Goal: Task Accomplishment & Management: Complete application form

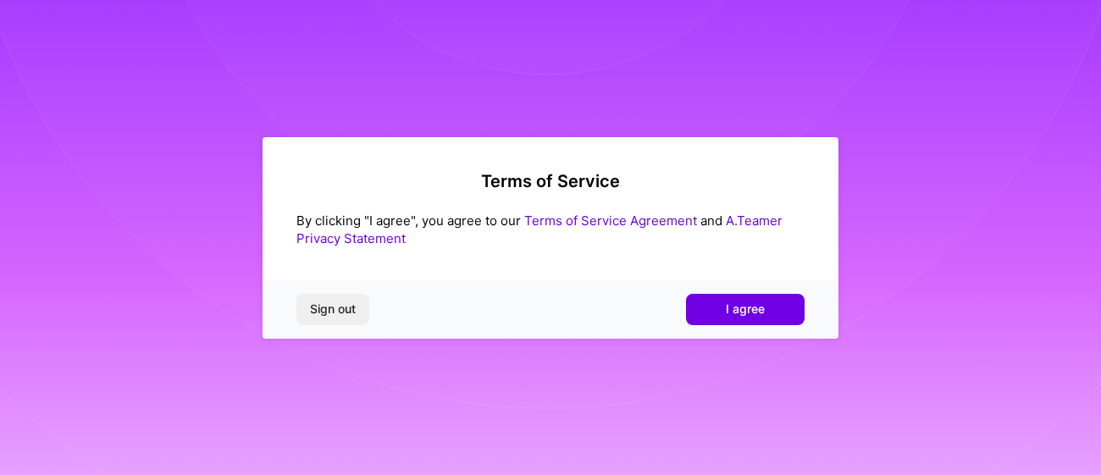
click at [748, 313] on span "I agree" at bounding box center [745, 309] width 39 height 17
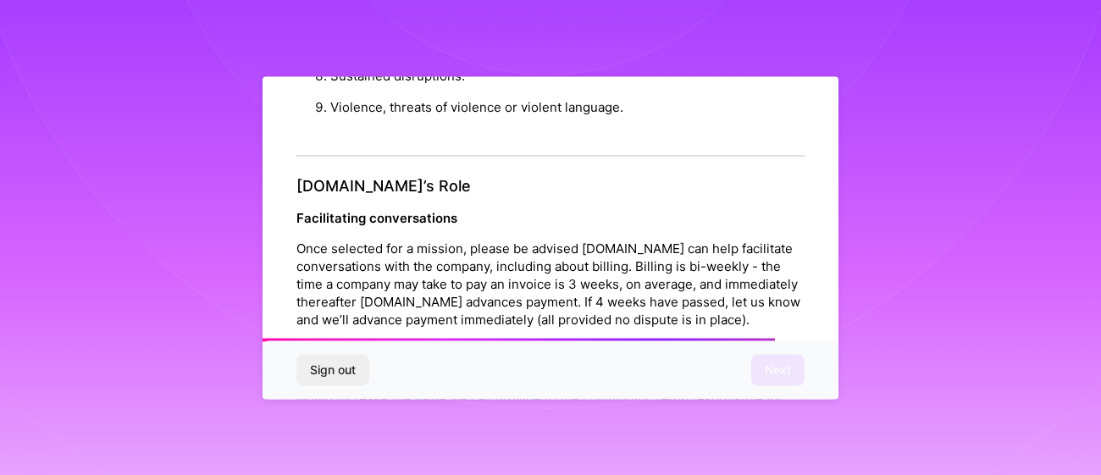
scroll to position [2006, 0]
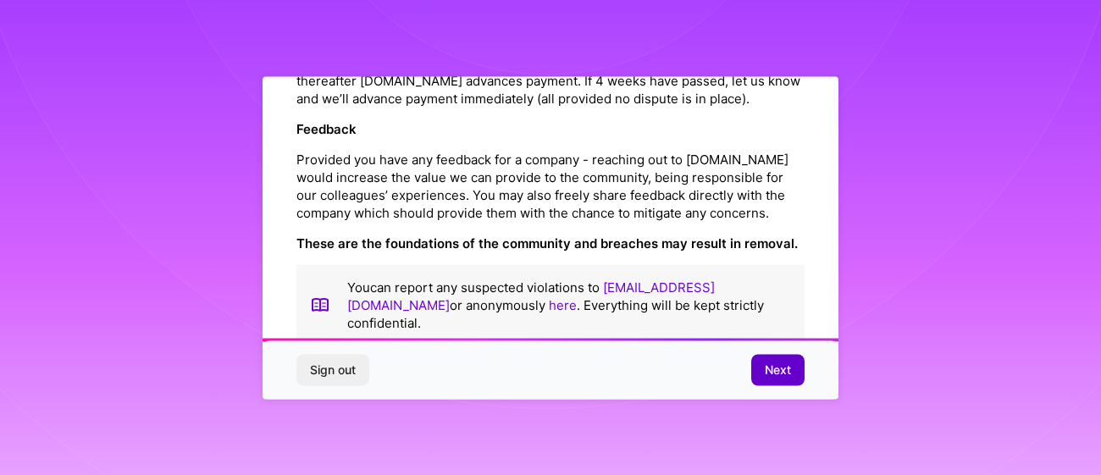
click at [776, 378] on span "Next" at bounding box center [778, 370] width 26 height 17
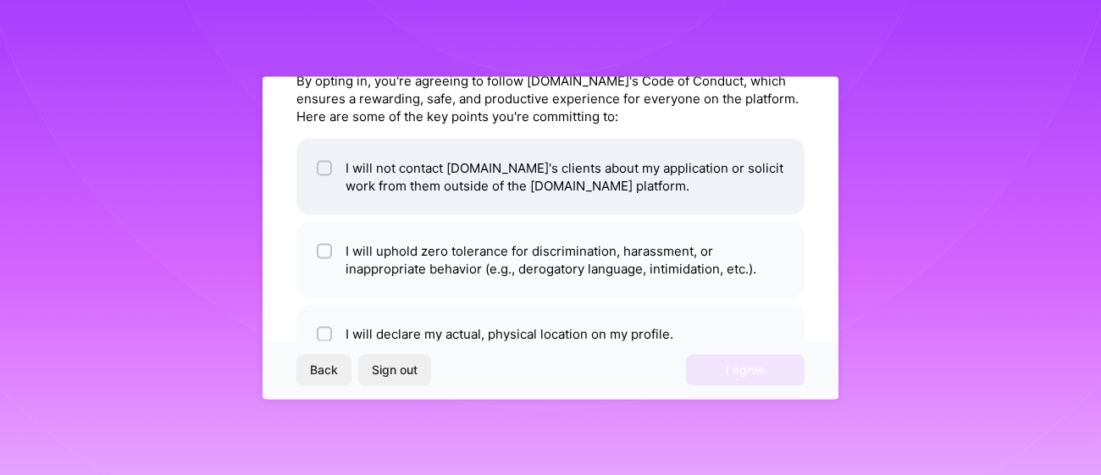
scroll to position [86, 0]
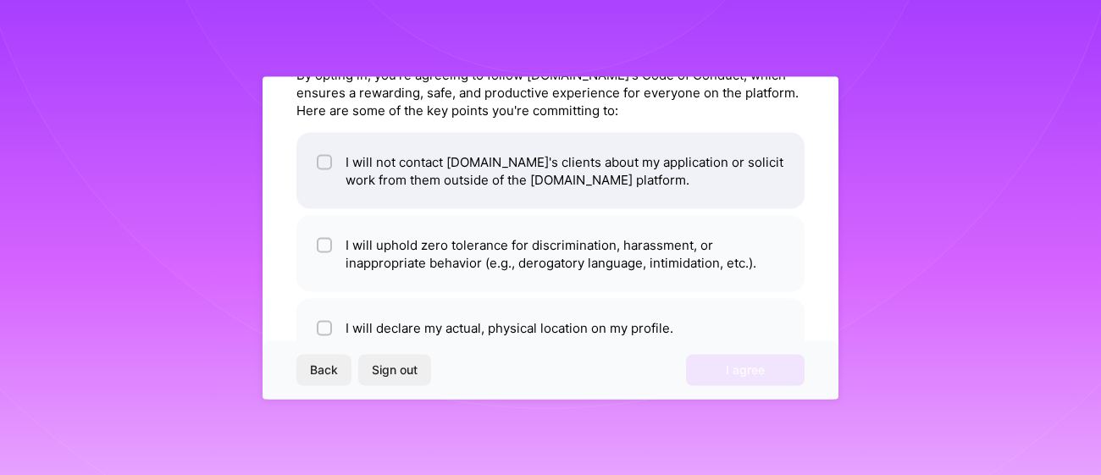
click at [618, 158] on li "I will not contact [DOMAIN_NAME]'s clients about my application or solicit work…" at bounding box center [550, 170] width 508 height 76
checkbox input "true"
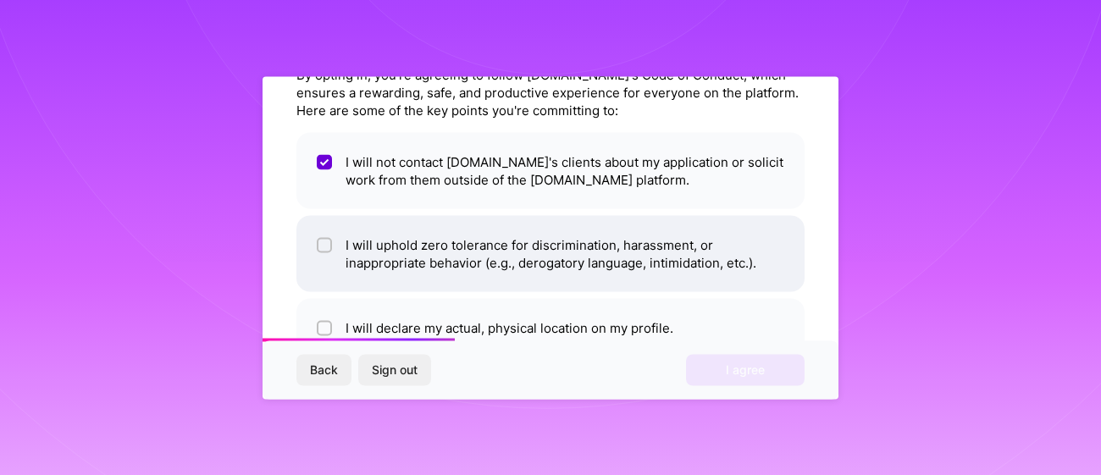
click at [584, 252] on li "I will uphold zero tolerance for discrimination, harassment, or inappropriate b…" at bounding box center [550, 253] width 508 height 76
checkbox input "true"
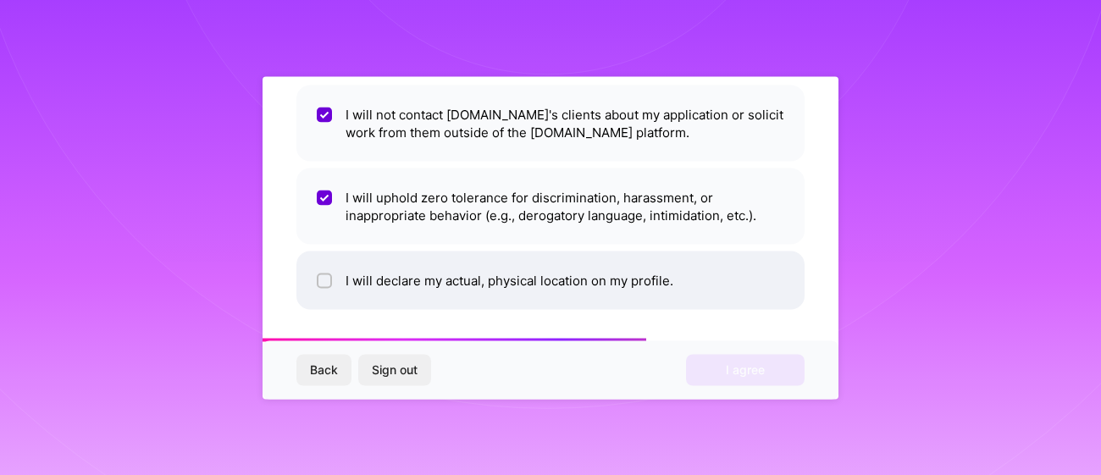
click at [578, 280] on li "I will declare my actual, physical location on my profile." at bounding box center [550, 280] width 508 height 58
checkbox input "true"
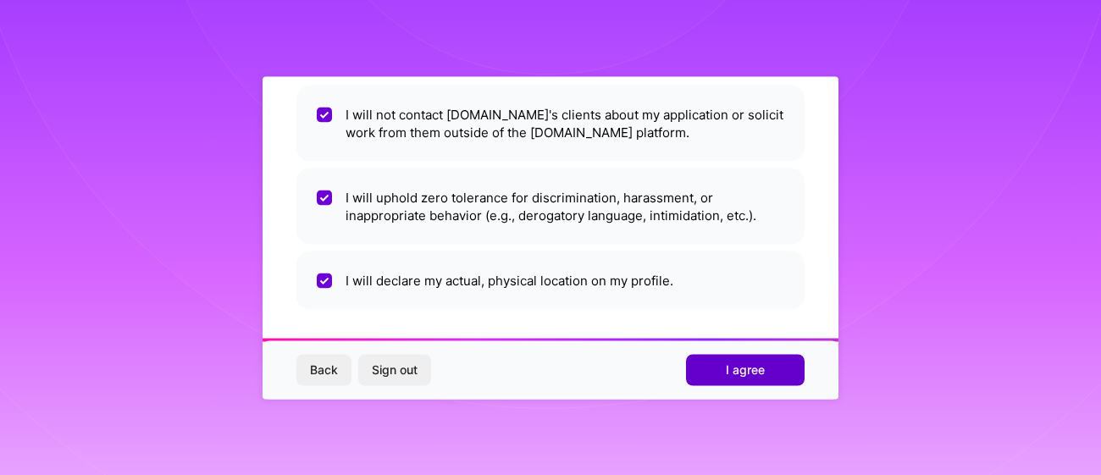
click at [750, 377] on span "I agree" at bounding box center [745, 370] width 39 height 17
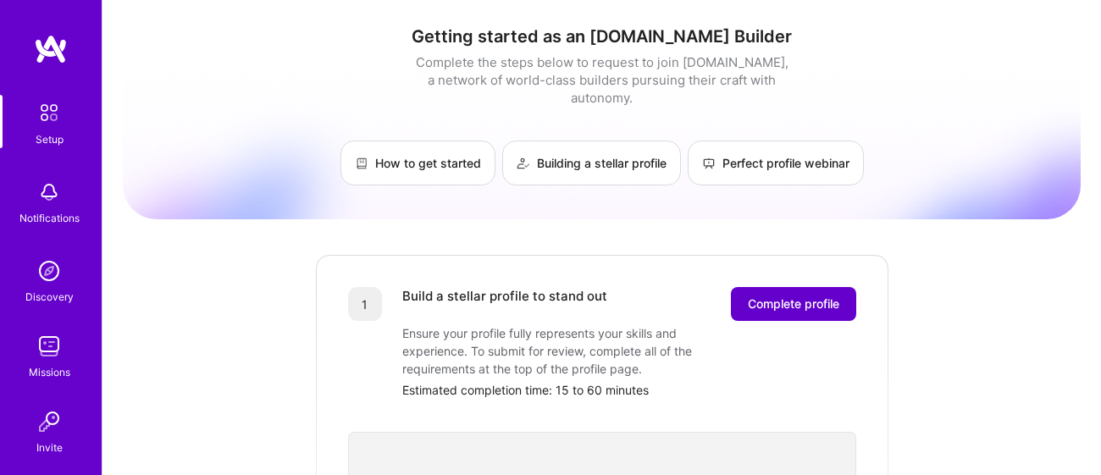
click at [796, 296] on span "Complete profile" at bounding box center [793, 304] width 91 height 17
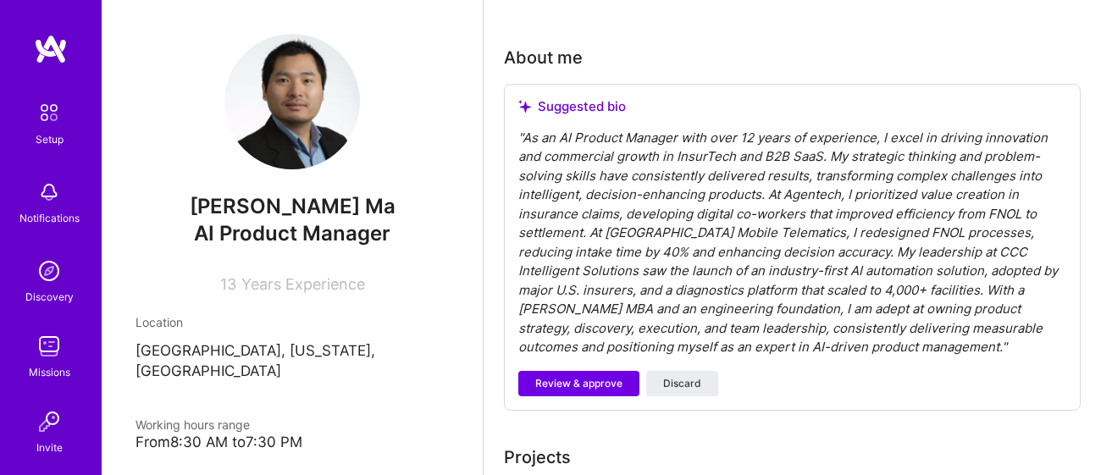
scroll to position [445, 0]
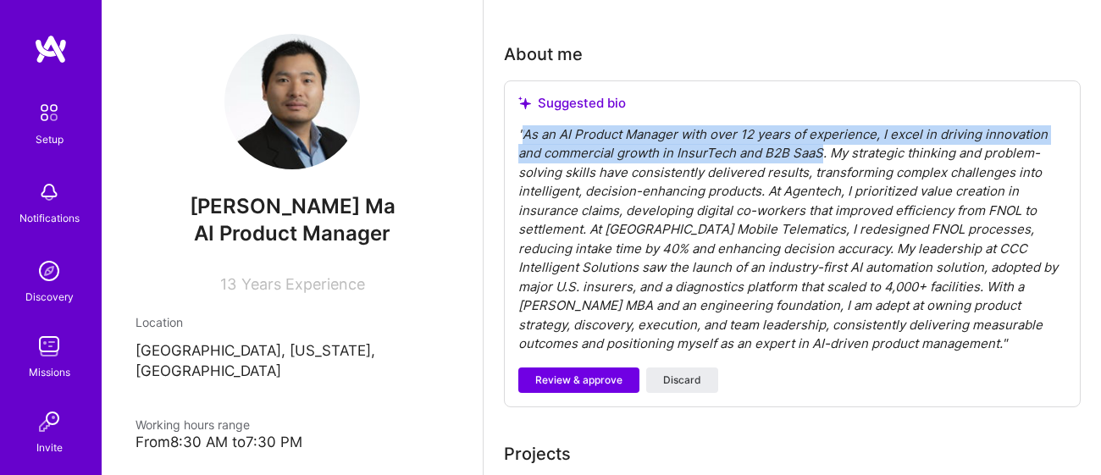
drag, startPoint x: 523, startPoint y: 129, endPoint x: 819, endPoint y: 147, distance: 297.0
click at [819, 147] on div "" As an AI Product Manager with over 12 years of experience, I excel in driving…" at bounding box center [792, 239] width 548 height 229
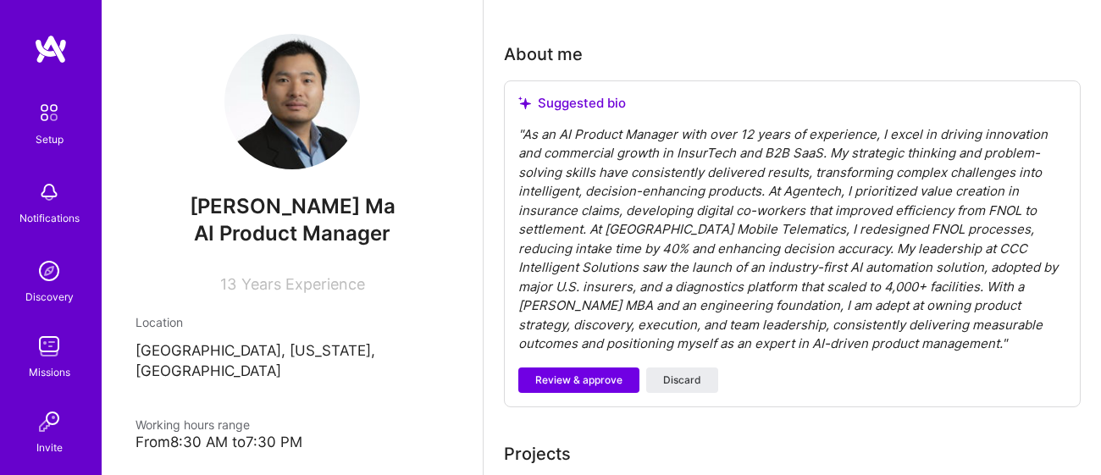
click at [573, 129] on div "" As an AI Product Manager with over 12 years of experience, I excel in driving…" at bounding box center [792, 239] width 548 height 229
click at [574, 133] on div "" As an AI Product Manager with over 12 years of experience, I excel in driving…" at bounding box center [792, 239] width 548 height 229
click at [679, 128] on div "" As an AI Product Manager with over 12 years of experience, I excel in driving…" at bounding box center [792, 239] width 548 height 229
click at [710, 130] on div "" As an AI Product Manager with over 12 years of experience, I excel in driving…" at bounding box center [792, 239] width 548 height 229
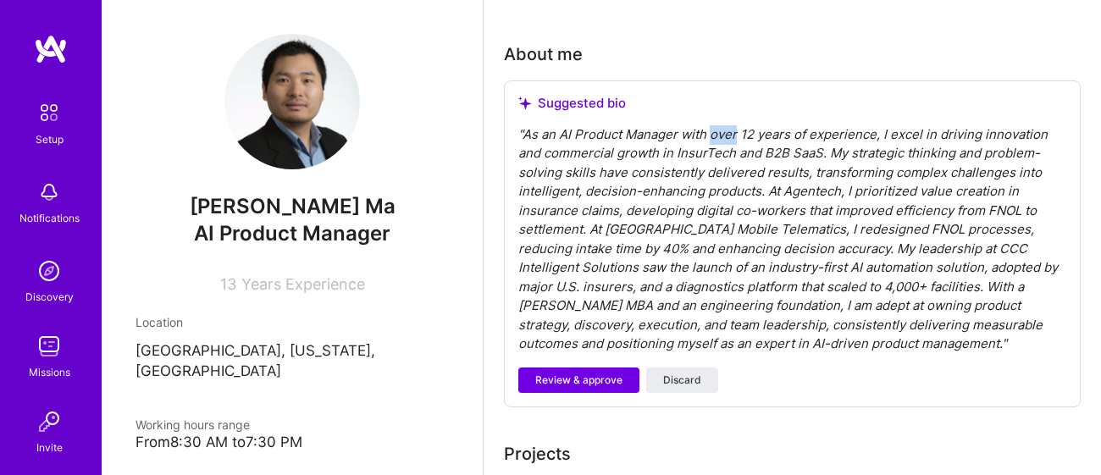
click at [710, 130] on div "" As an AI Product Manager with over 12 years of experience, I excel in driving…" at bounding box center [792, 239] width 548 height 229
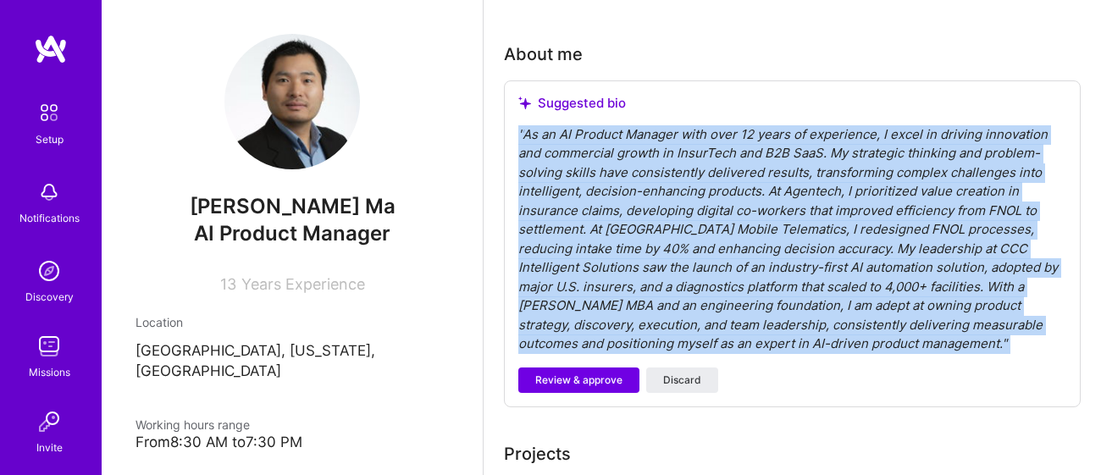
click at [710, 130] on div "" As an AI Product Manager with over 12 years of experience, I excel in driving…" at bounding box center [792, 239] width 548 height 229
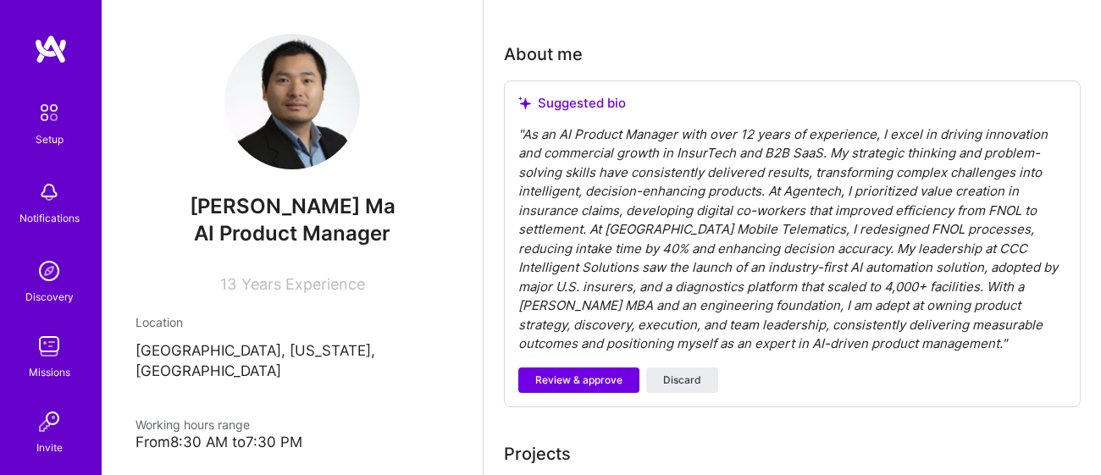
click at [703, 131] on div "" As an AI Product Manager with over 12 years of experience, I excel in driving…" at bounding box center [792, 239] width 548 height 229
click at [595, 373] on span "Review & approve" at bounding box center [578, 380] width 87 height 15
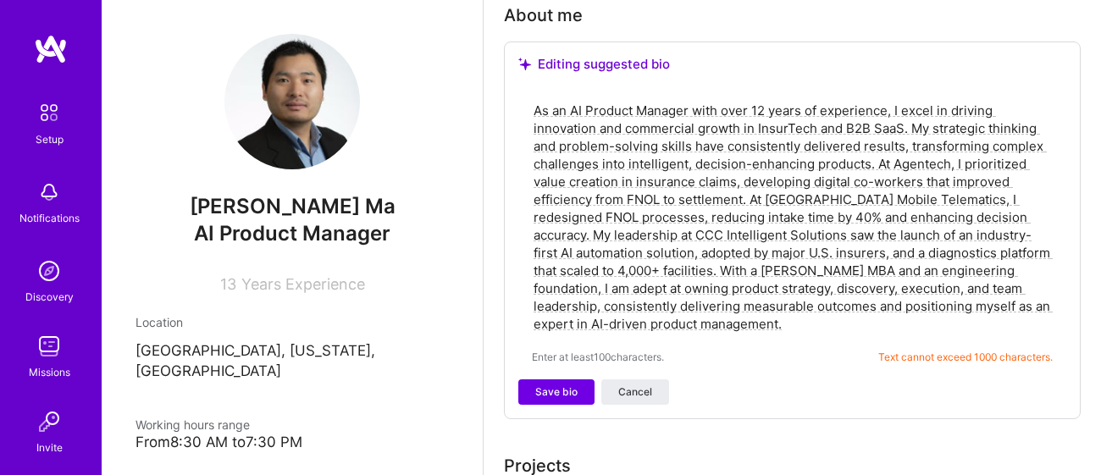
scroll to position [483, 0]
click at [539, 108] on textarea "As an AI Product Manager with over 12 years of experience, I excel in driving i…" at bounding box center [792, 218] width 521 height 235
click at [529, 110] on div "As an AI Product Manager with over 12 years of experience, I excel in driving i…" at bounding box center [792, 233] width 548 height 293
click at [533, 106] on textarea "As an AI Product Manager with over 12 years of experience, I excel in driving i…" at bounding box center [792, 218] width 521 height 235
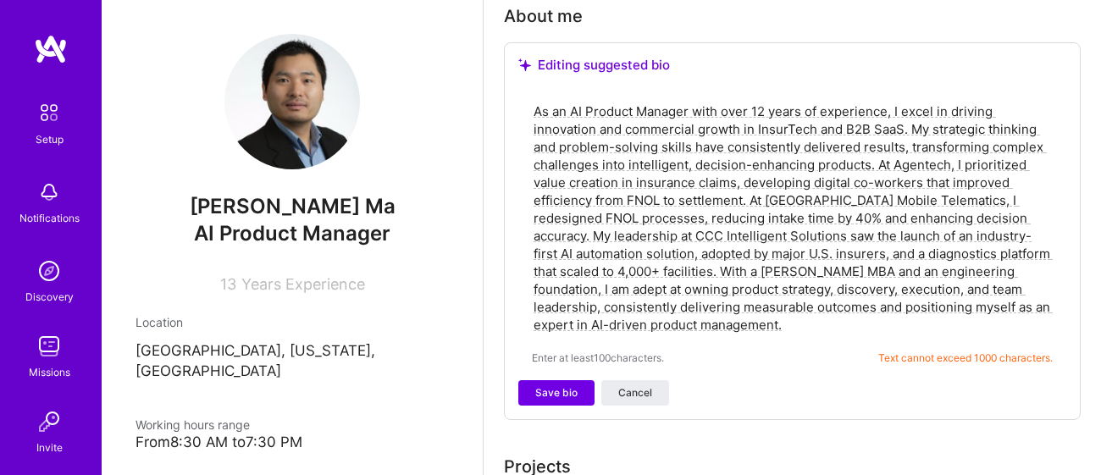
click at [533, 106] on textarea "As an AI Product Manager with over 12 years of experience, I excel in driving i…" at bounding box center [792, 218] width 521 height 235
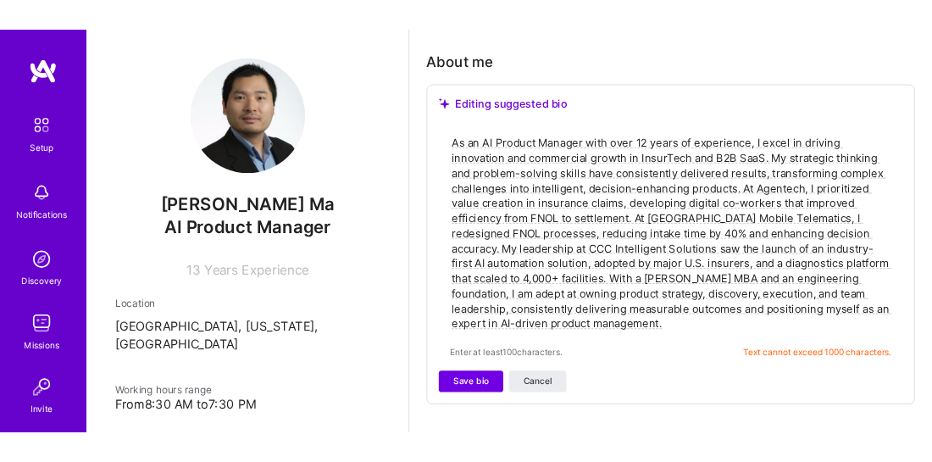
scroll to position [460, 0]
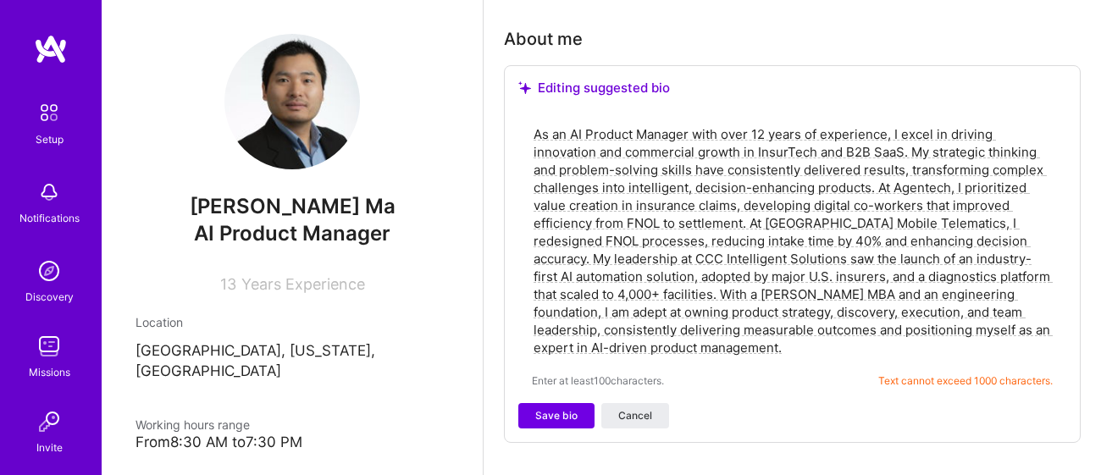
click at [566, 126] on textarea "As an AI Product Manager with over 12 years of experience, I excel in driving i…" at bounding box center [792, 241] width 521 height 235
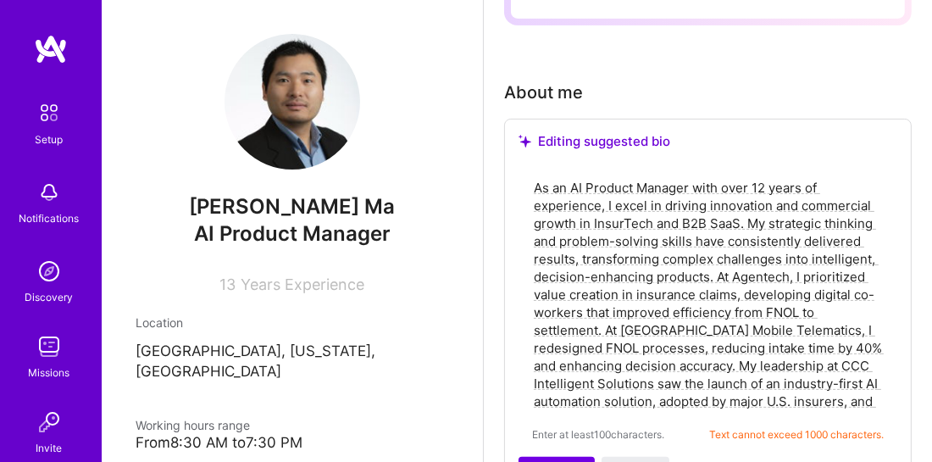
click at [897, 80] on div "About me" at bounding box center [707, 92] width 407 height 25
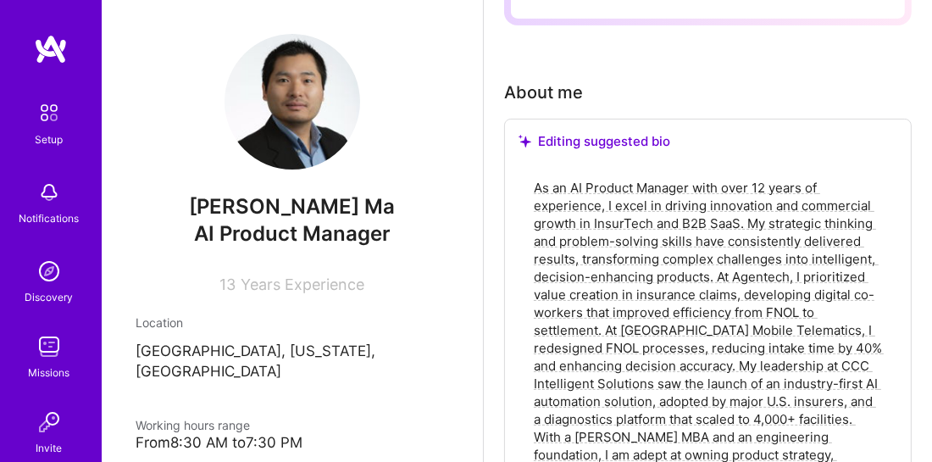
drag, startPoint x: 572, startPoint y: 185, endPoint x: 538, endPoint y: 185, distance: 33.9
click at [538, 185] on textarea "As an AI Product Manager with over 12 years of experience, I excel in driving i…" at bounding box center [707, 347] width 351 height 341
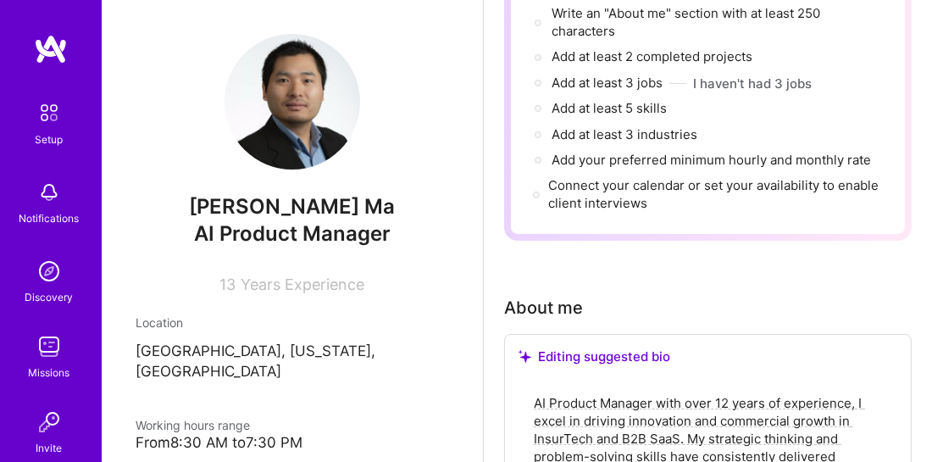
scroll to position [0, 0]
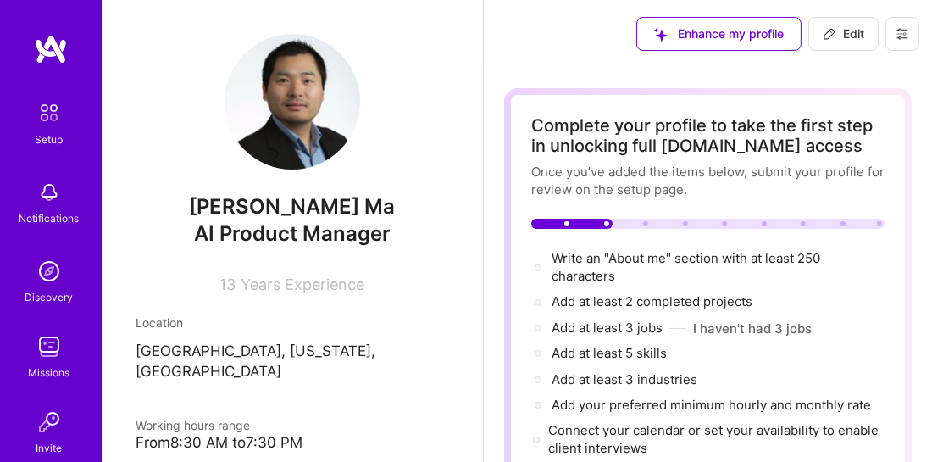
drag, startPoint x: 684, startPoint y: 248, endPoint x: 486, endPoint y: -47, distance: 355.2
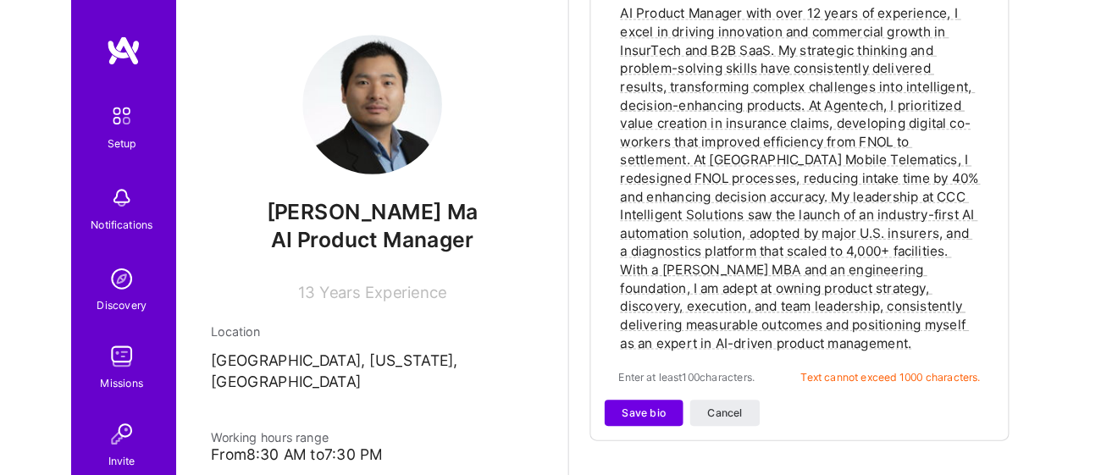
scroll to position [636, 0]
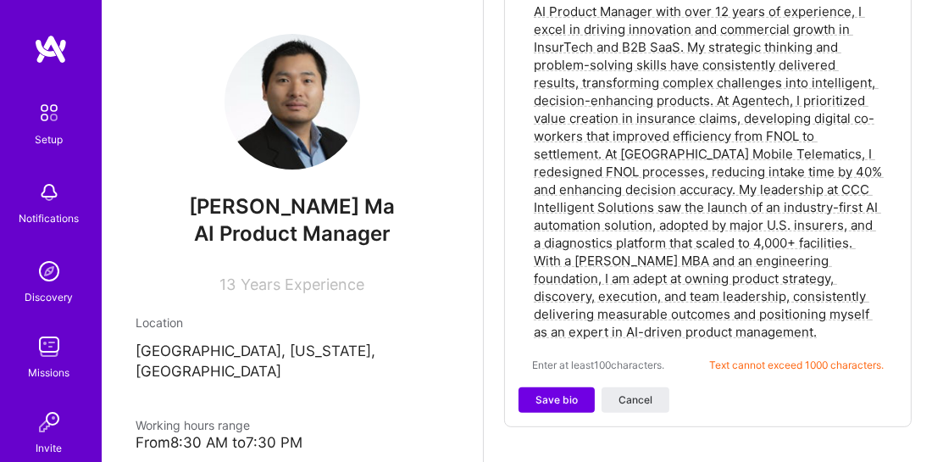
type textarea "AI Product Manager with over 12 years of experience, I excel in driving innovat…"
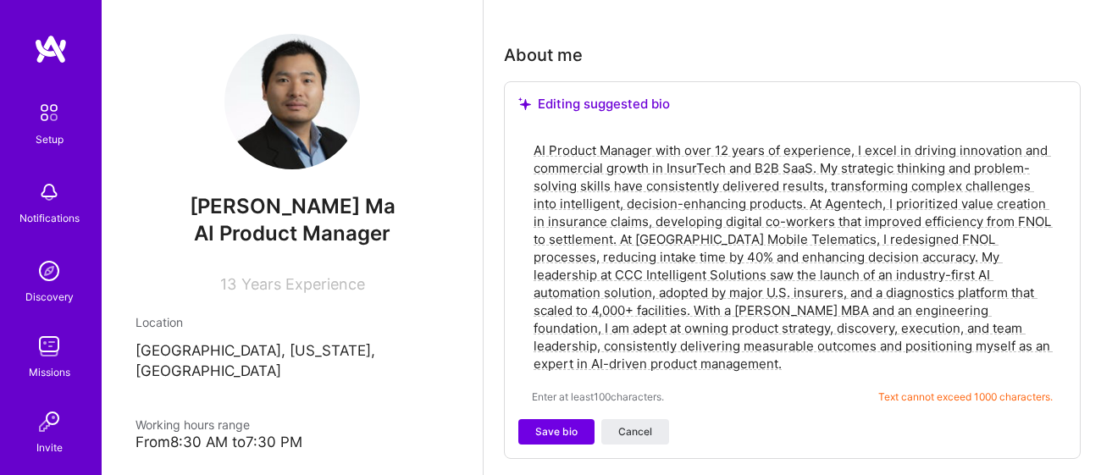
scroll to position [448, 0]
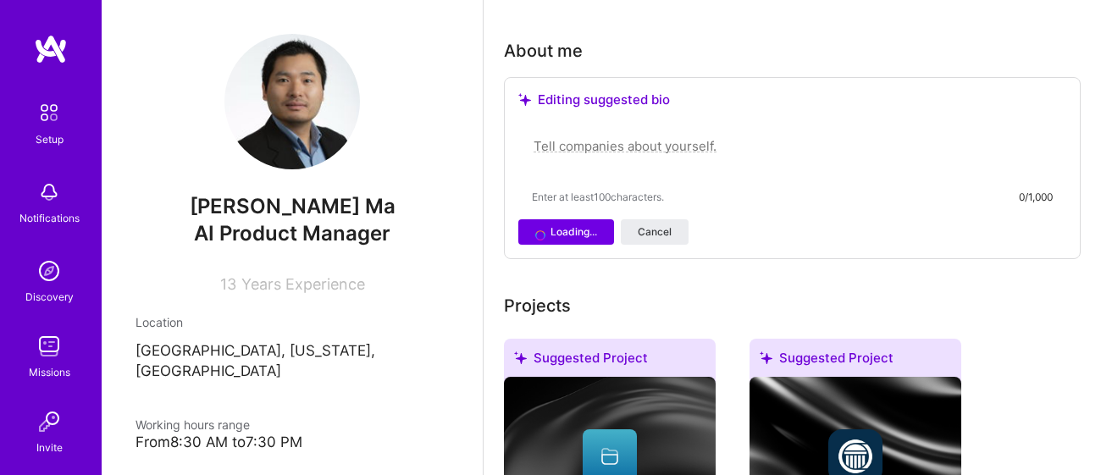
paste textarea "AI Product Leader with 12+ years of experience driving innovation and growth ac…"
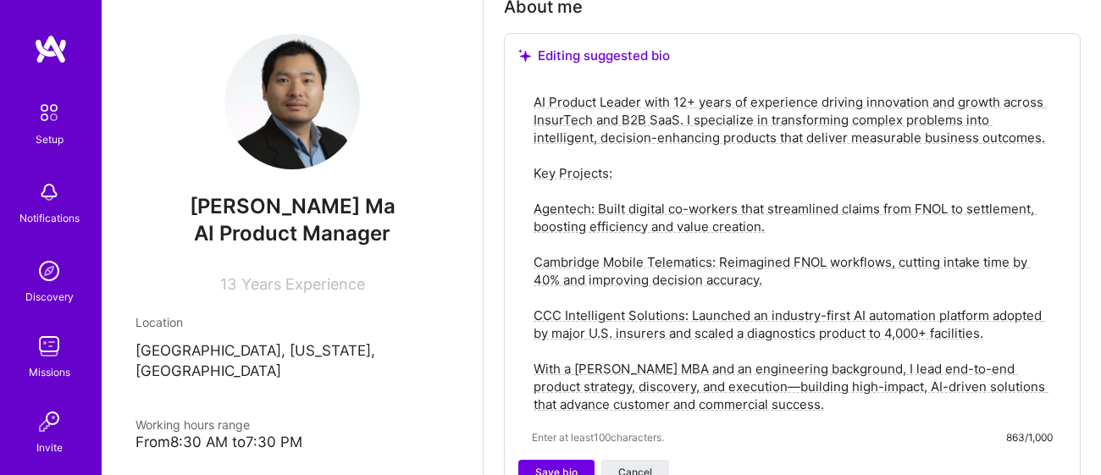
scroll to position [495, 0]
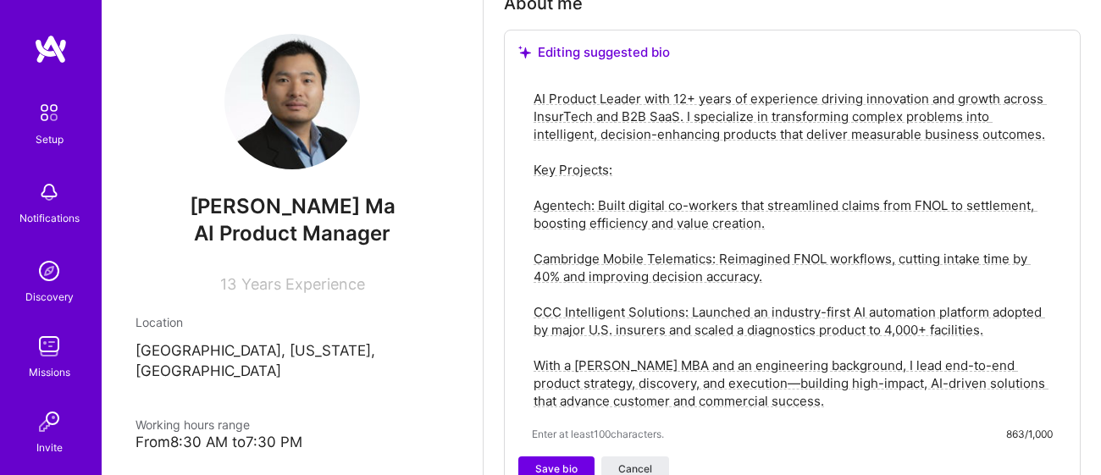
drag, startPoint x: 777, startPoint y: 219, endPoint x: 517, endPoint y: 189, distance: 262.6
click at [517, 189] on div "Editing suggested bio AI Product Leader with 12+ years of experience driving in…" at bounding box center [792, 263] width 577 height 467
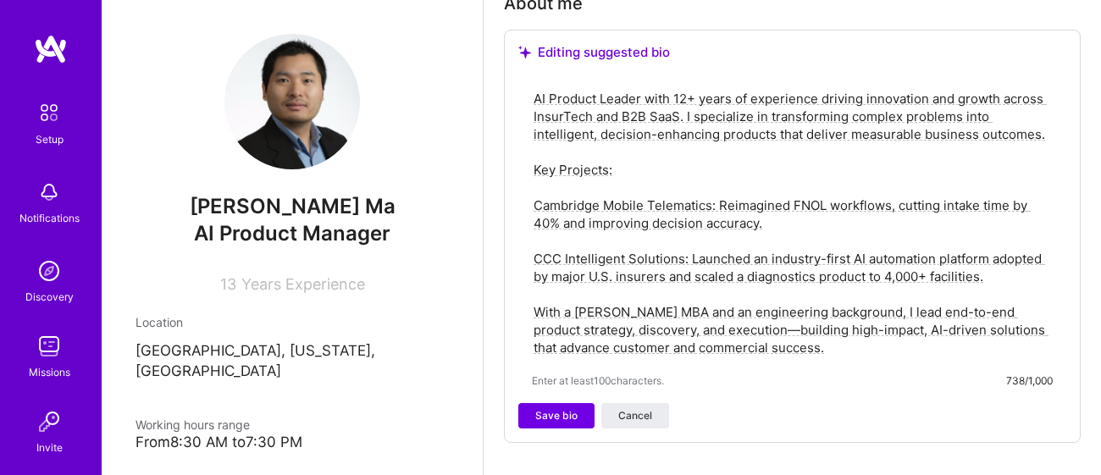
click at [992, 274] on textarea "AI Product Leader with 12+ years of experience driving innovation and growth ac…" at bounding box center [792, 223] width 521 height 270
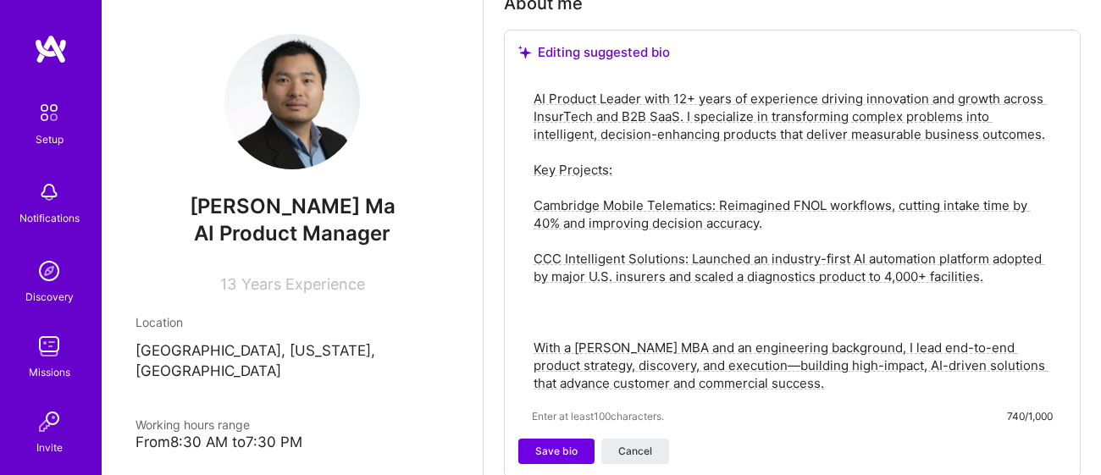
paste textarea "Agentech: Built digital co-workers that streamlined claims from FNOL to settlem…"
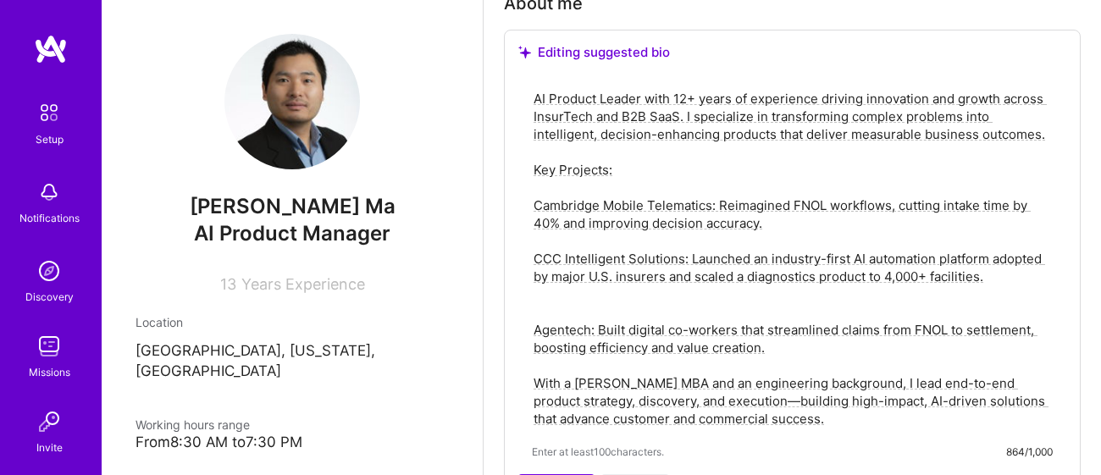
click at [596, 294] on textarea "AI Product Leader with 12+ years of experience driving innovation and growth ac…" at bounding box center [792, 258] width 521 height 341
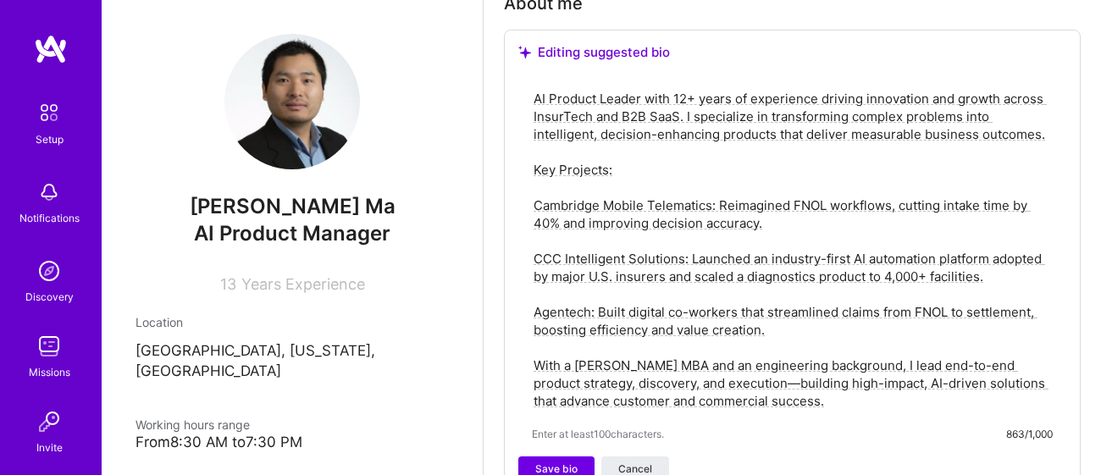
drag, startPoint x: 779, startPoint y: 224, endPoint x: 479, endPoint y: 182, distance: 303.5
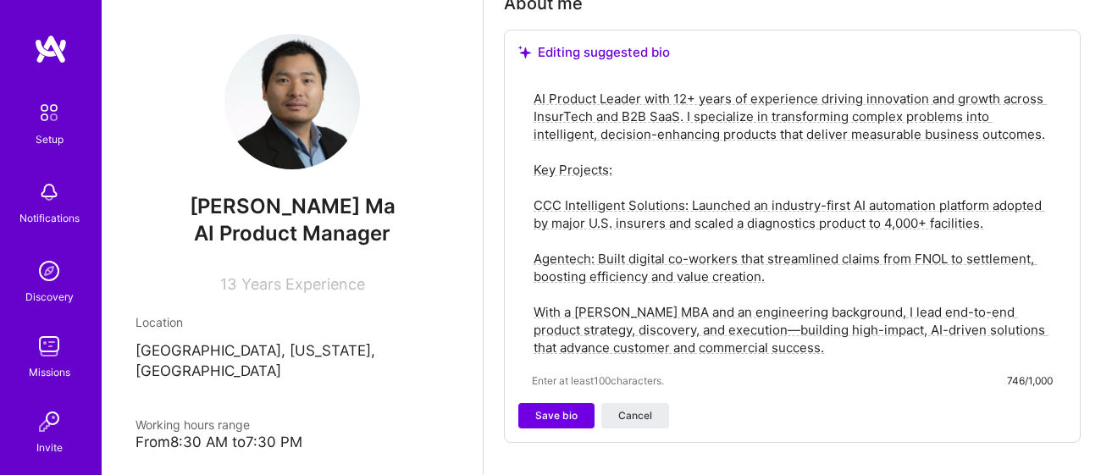
click at [1032, 215] on textarea "AI Product Leader with 12+ years of experience driving innovation and growth ac…" at bounding box center [792, 223] width 521 height 270
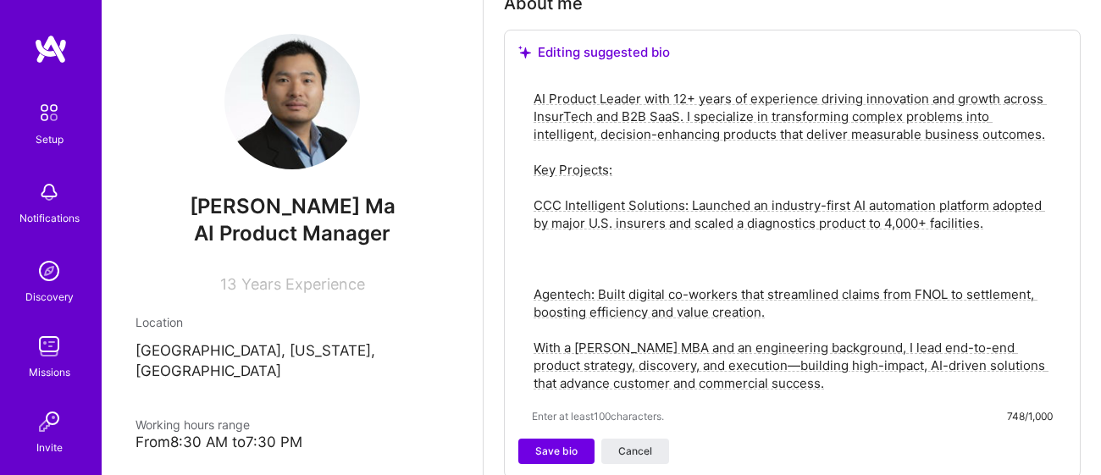
paste textarea "Cambridge Mobile Telematics: Reimagined FNOL workflows, cutting intake time by …"
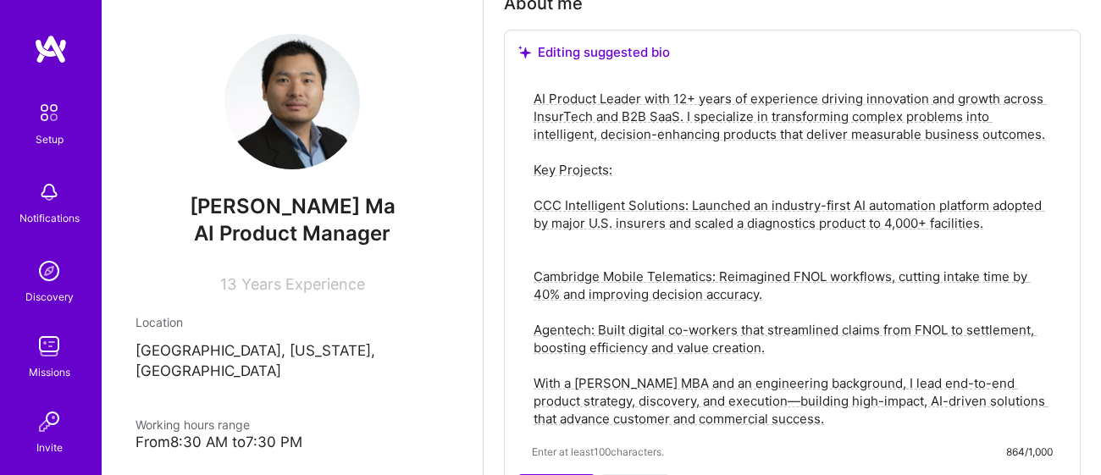
click at [708, 246] on textarea "AI Product Leader with 12+ years of experience driving innovation and growth ac…" at bounding box center [792, 258] width 521 height 341
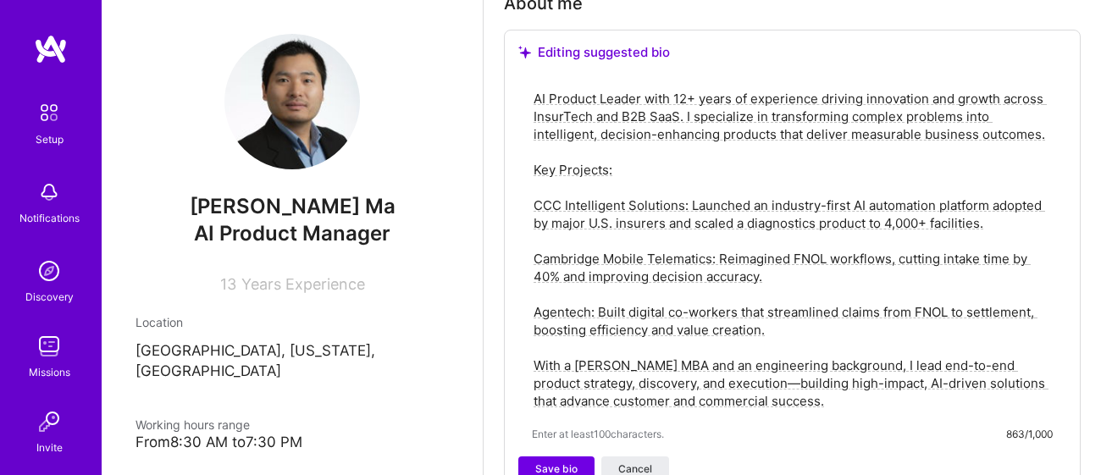
drag, startPoint x: 590, startPoint y: 270, endPoint x: 763, endPoint y: 273, distance: 172.8
click at [763, 273] on textarea "AI Product Leader with 12+ years of experience driving innovation and growth ac…" at bounding box center [792, 250] width 521 height 324
click at [761, 271] on textarea "AI Product Leader with 12+ years of experience driving innovation and growth ac…" at bounding box center [792, 250] width 521 height 324
paste textarea "10% reduction in Loss Adjustment Expense (LAE)"
click at [589, 272] on textarea "AI Product Leader with 12+ years of experience driving innovation and growth ac…" at bounding box center [792, 250] width 521 height 324
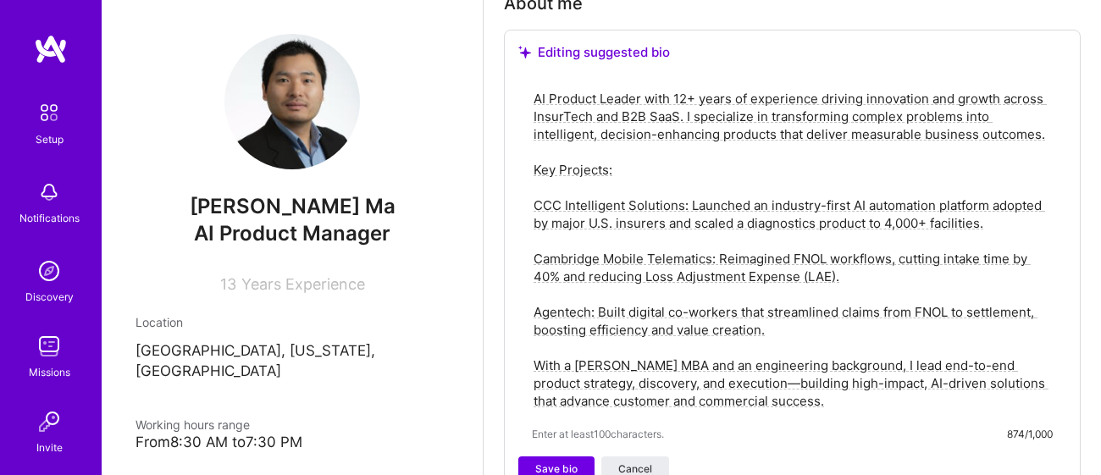
click at [894, 266] on textarea "AI Product Leader with 12+ years of experience driving innovation and growth ac…" at bounding box center [792, 250] width 521 height 324
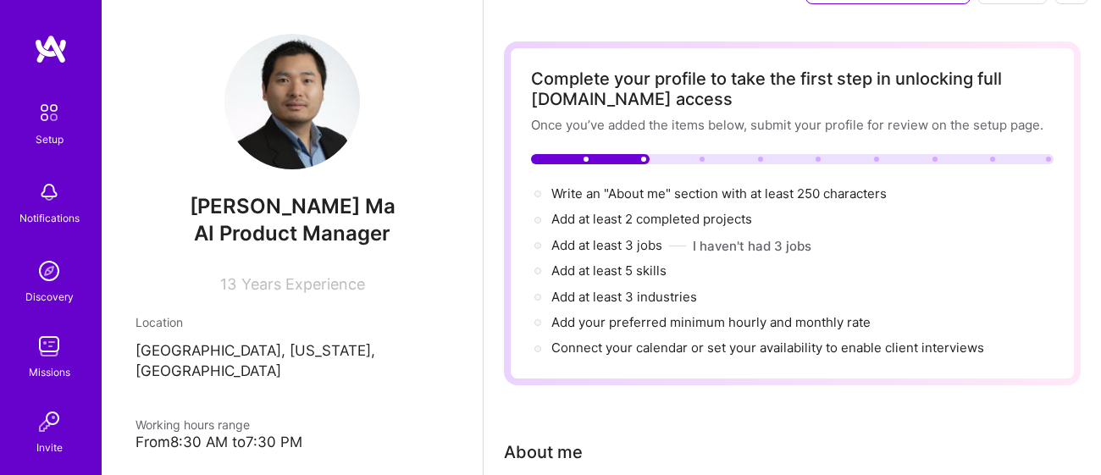
scroll to position [0, 0]
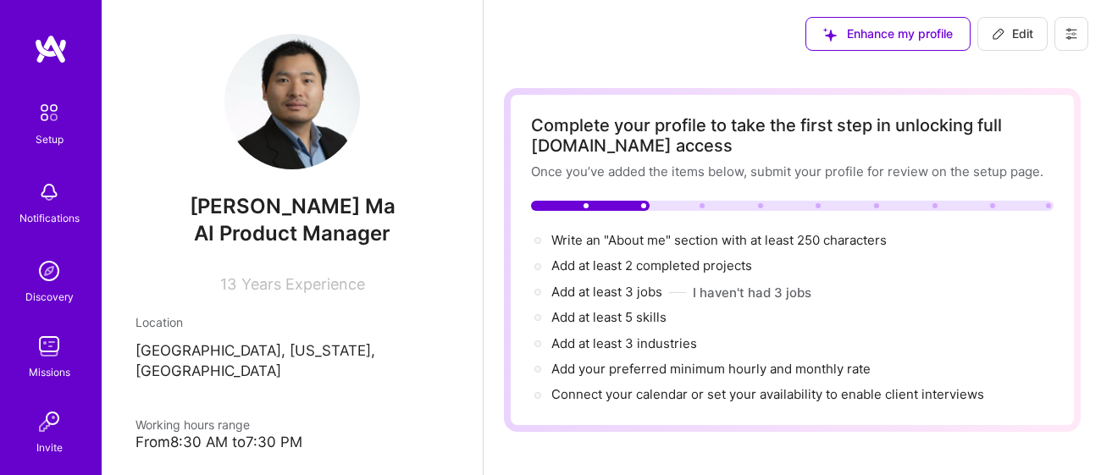
drag, startPoint x: 805, startPoint y: 324, endPoint x: 534, endPoint y: 174, distance: 310.1
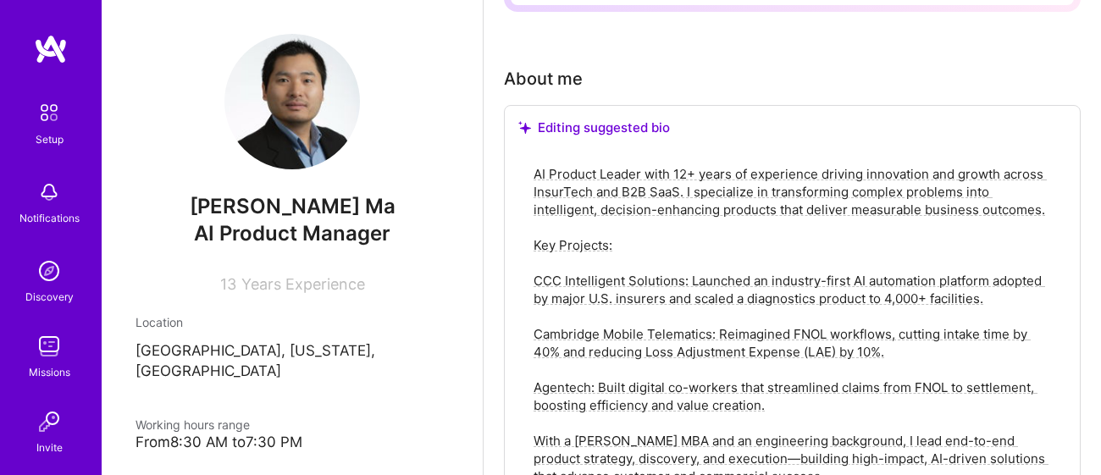
scroll to position [423, 0]
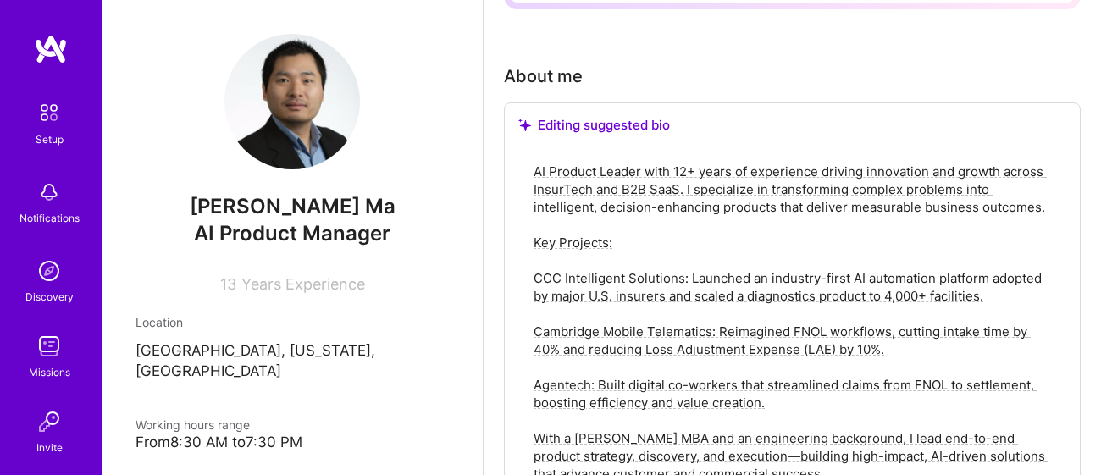
paste textarea "driving innovation and growth in InsurTech and B2B SaaS. I build intelligent, A…"
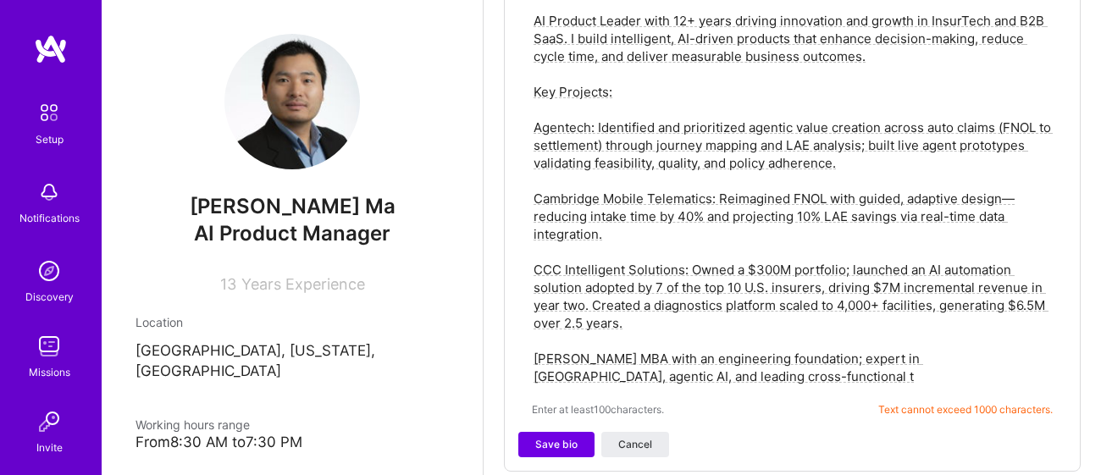
scroll to position [578, 0]
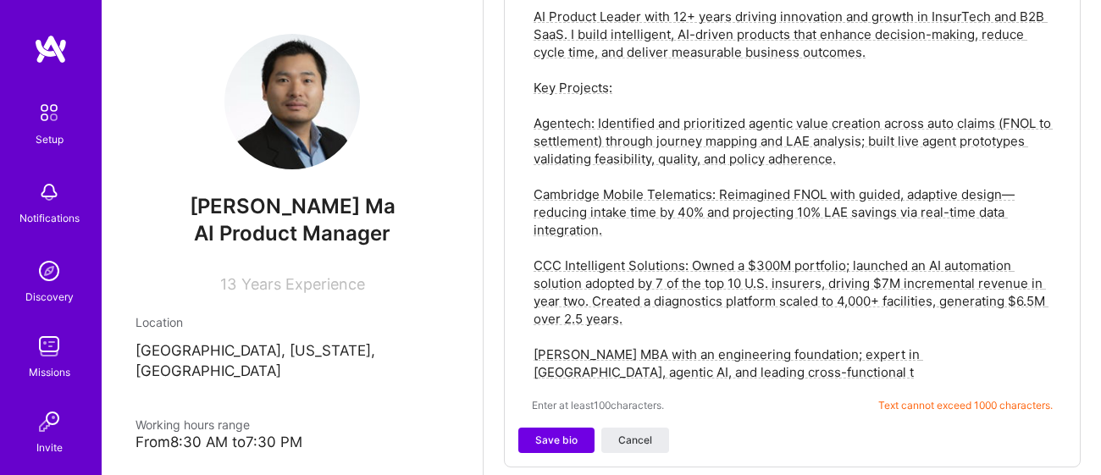
drag, startPoint x: 615, startPoint y: 222, endPoint x: 523, endPoint y: 116, distance: 140.5
click at [523, 116] on div "AI Product Leader with 12+ years driving innovation and growth in InsurTech and…" at bounding box center [792, 209] width 548 height 435
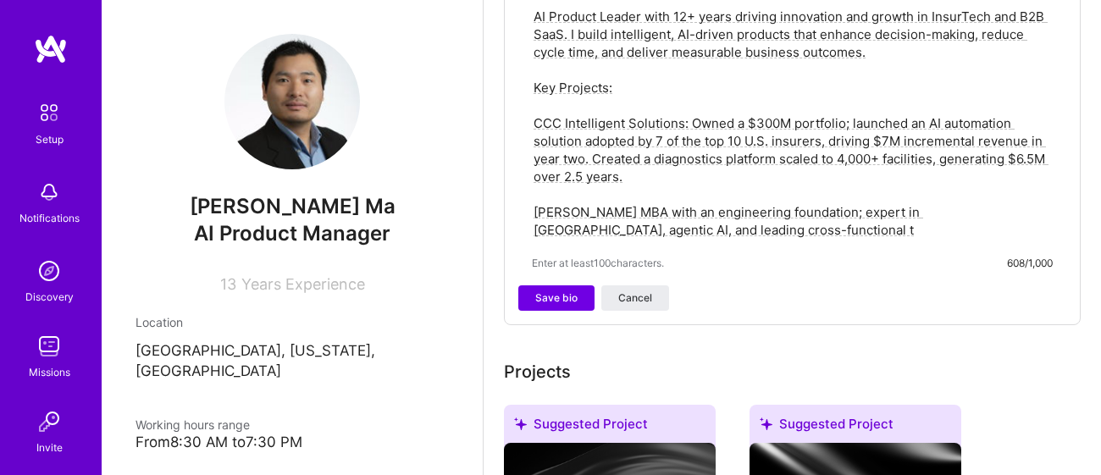
click at [639, 162] on textarea "AI Product Leader with 12+ years driving innovation and growth in InsurTech and…" at bounding box center [792, 123] width 521 height 235
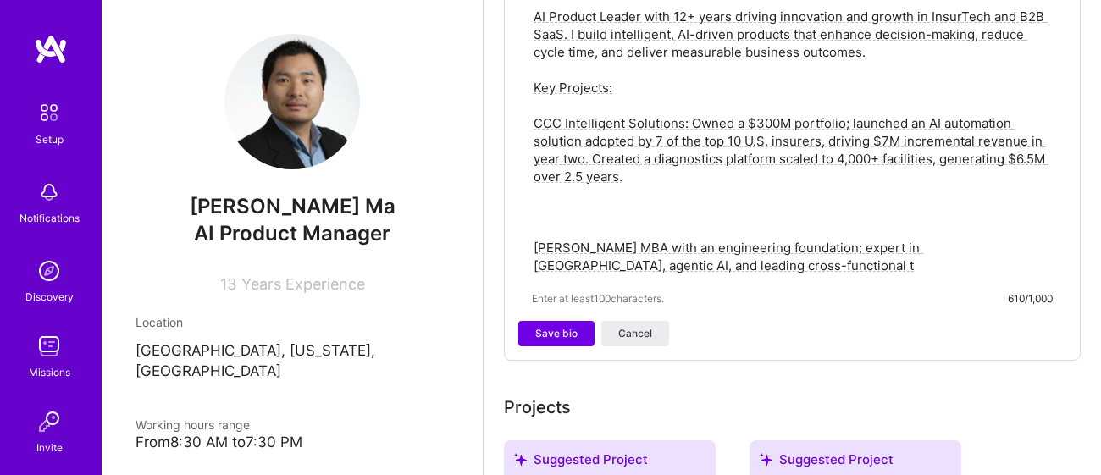
paste textarea "Agentech: Identified and prioritized agentic value creation across auto claims …"
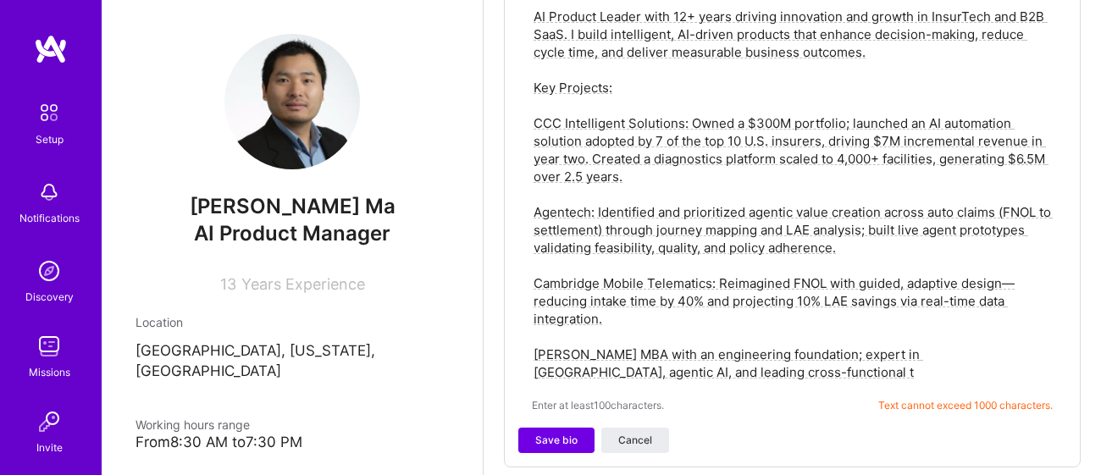
drag, startPoint x: 844, startPoint y: 241, endPoint x: 524, endPoint y: 202, distance: 322.5
click at [524, 202] on div "AI Product Leader with 12+ years driving innovation and growth in InsurTech and…" at bounding box center [792, 209] width 548 height 435
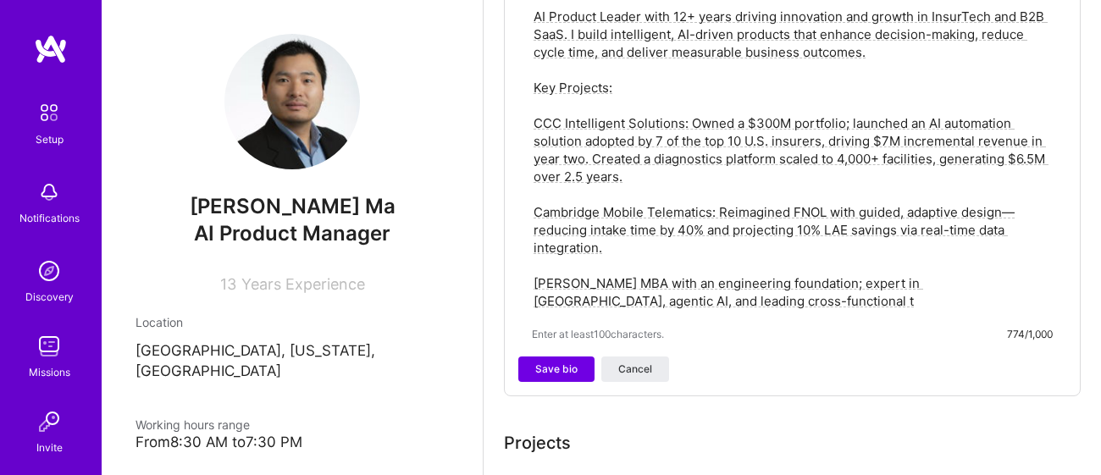
click at [637, 239] on textarea "AI Product Leader with 12+ years driving innovation and growth in InsurTech and…" at bounding box center [792, 159] width 521 height 306
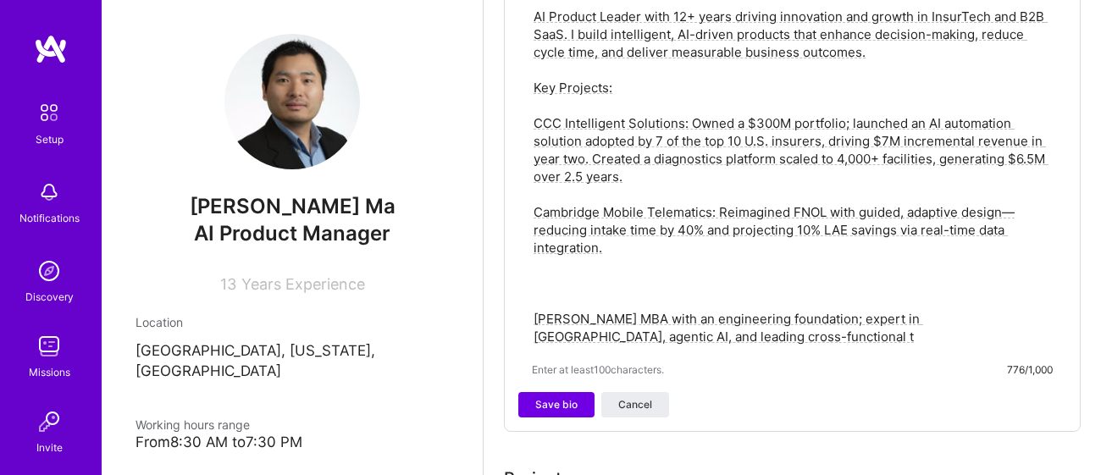
paste textarea "Agentech: Identified and prioritized agentic value creation across auto claims …"
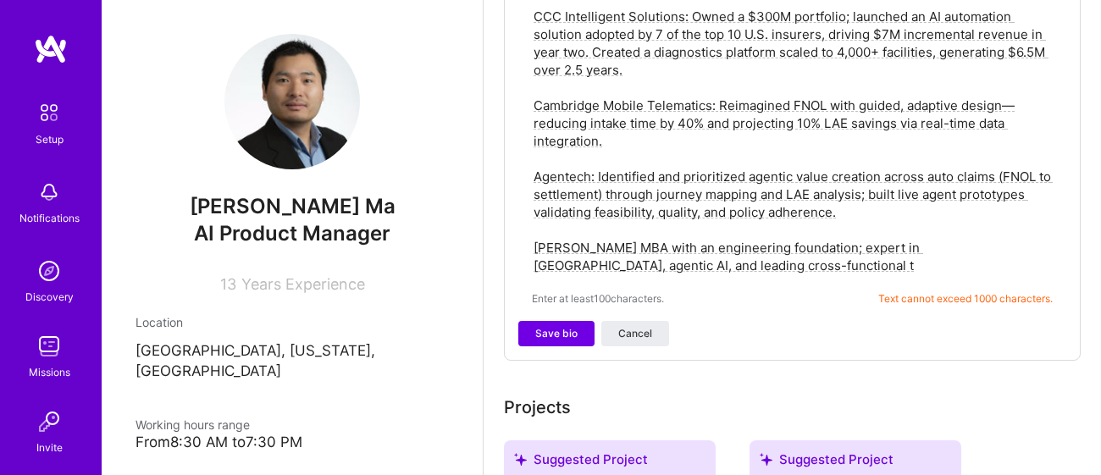
scroll to position [683, 0]
type textarea "AI Product Leader with 12+ years driving innovation and growth in InsurTech and…"
drag, startPoint x: 652, startPoint y: 250, endPoint x: 562, endPoint y: 138, distance: 143.9
click at [562, 138] on textarea "AI Product Leader with 12+ years driving innovation and growth in InsurTech and…" at bounding box center [792, 88] width 521 height 377
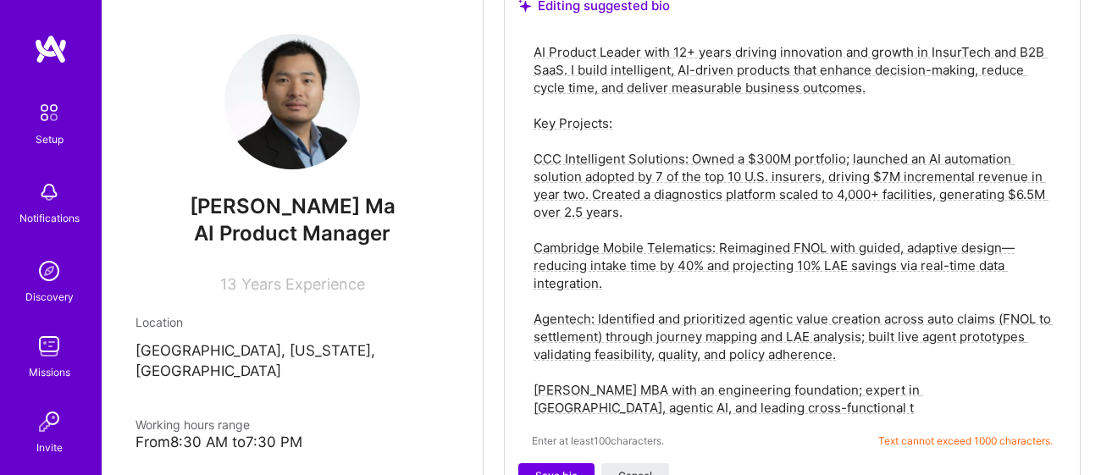
scroll to position [539, 0]
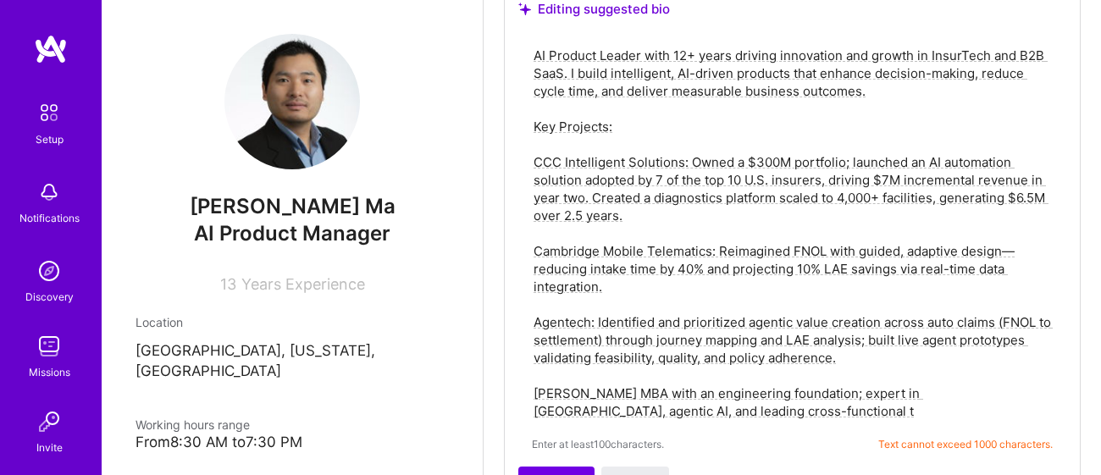
click at [667, 282] on textarea "AI Product Leader with 12+ years driving innovation and growth in InsurTech and…" at bounding box center [792, 233] width 521 height 377
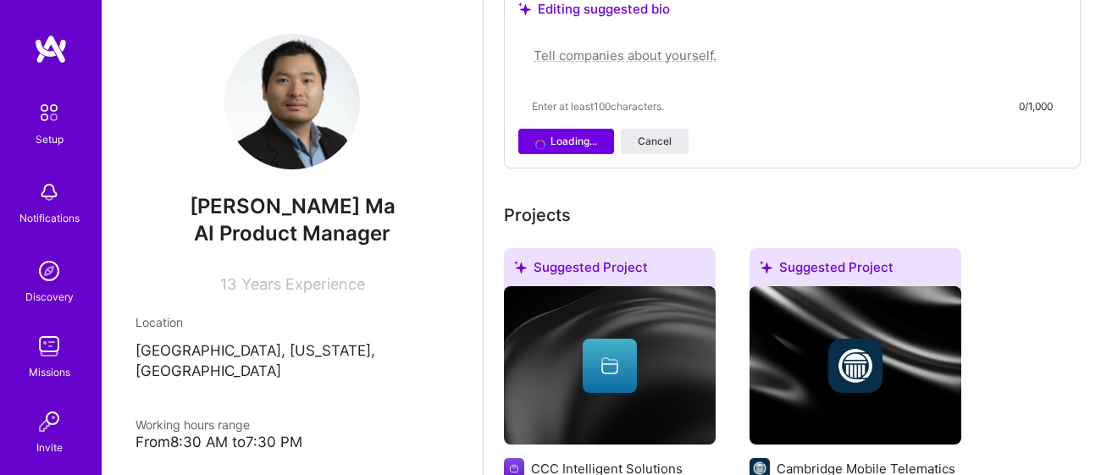
paste textarea "AI Product Leader with 12+ years driving innovation and growth in InsurTech and…"
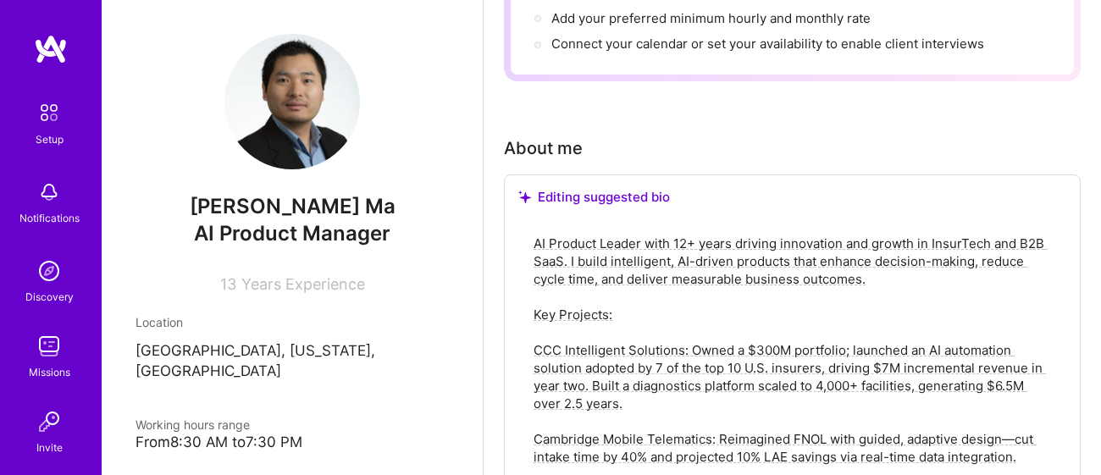
scroll to position [354, 0]
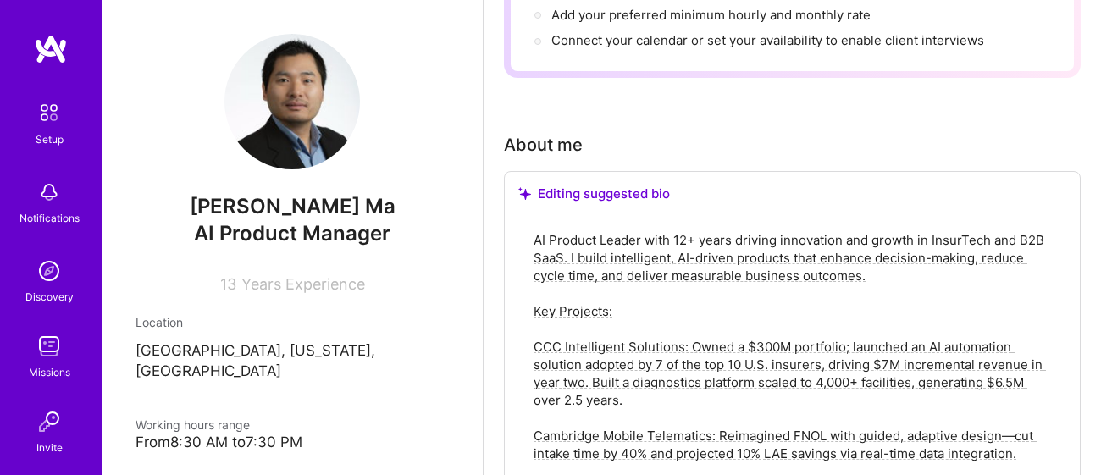
click at [534, 230] on textarea "AI Product Leader with 12+ years driving innovation and growth in InsurTech and…" at bounding box center [792, 409] width 521 height 359
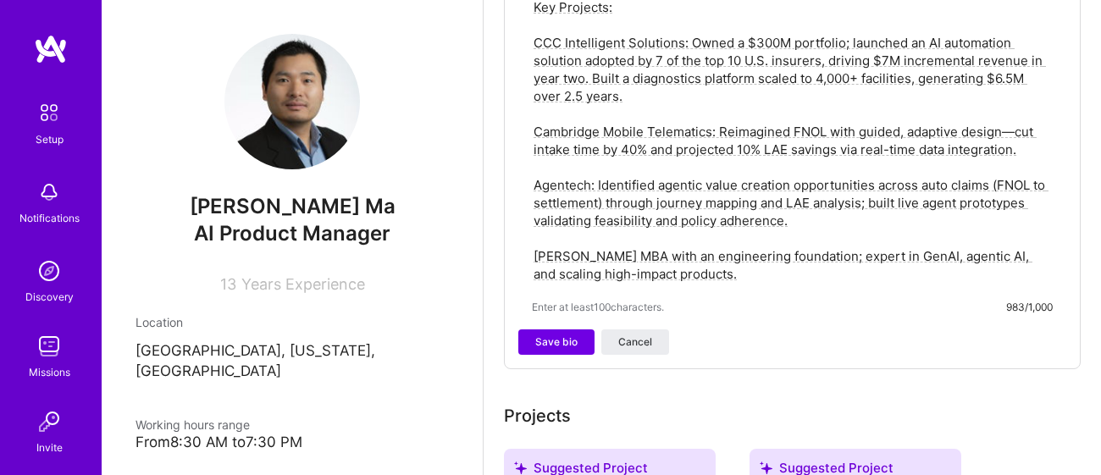
scroll to position [661, 0]
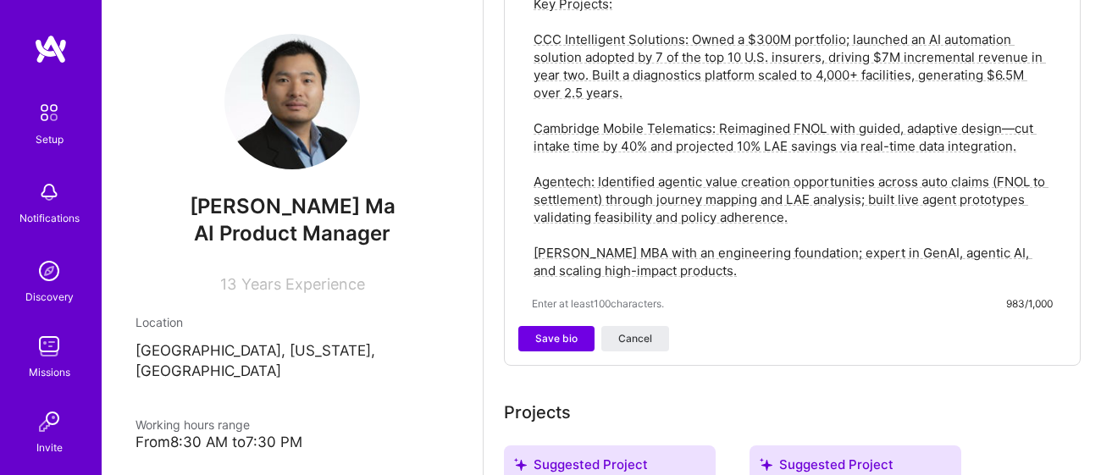
click at [563, 90] on textarea "AI Product Leader with 12+ years driving innovation and growth in InsurTech and…" at bounding box center [792, 101] width 521 height 359
click at [557, 89] on textarea "AI Product Leader with 12+ years driving innovation and growth in InsurTech and…" at bounding box center [792, 101] width 521 height 359
click at [1010, 122] on textarea "AI Product Leader with 12+ years driving innovation and growth in InsurTech and…" at bounding box center [792, 101] width 521 height 359
click at [732, 123] on textarea "AI Product Leader with 12+ years driving innovation and growth in InsurTech and…" at bounding box center [792, 101] width 521 height 359
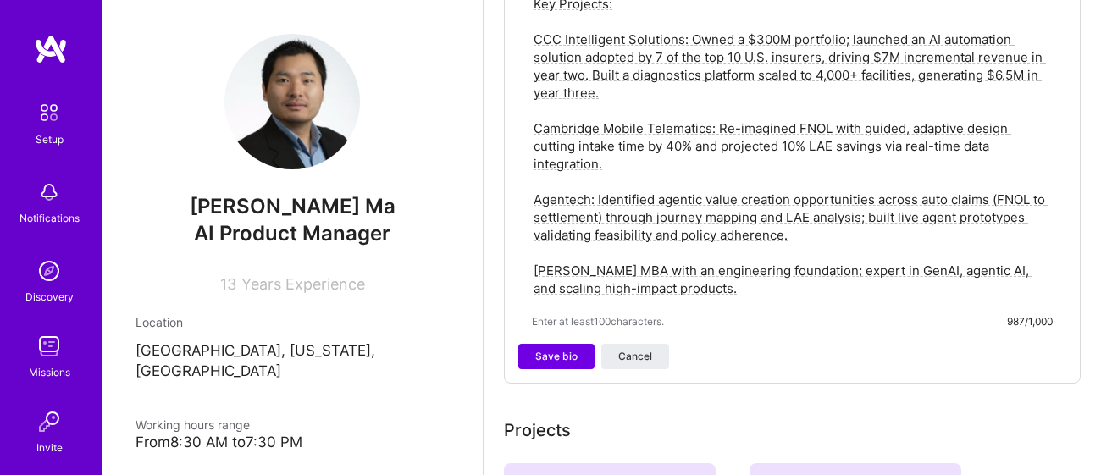
click at [913, 128] on textarea "AI Product Leader with 12+ years driving innovation and growth in InsurTech and…" at bounding box center [792, 110] width 521 height 377
type textarea "AI Product Leader with 12+ years driving innovation and growth in InsurTech and…"
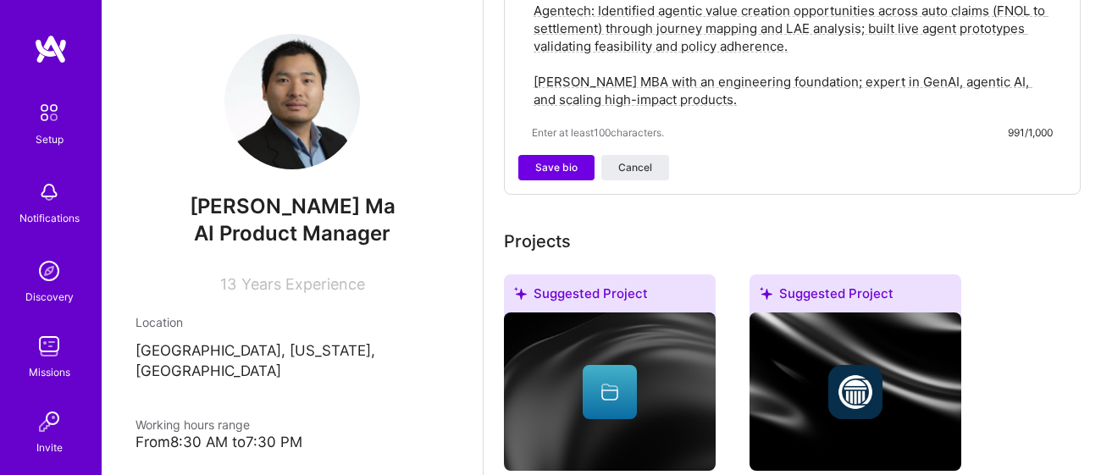
scroll to position [855, 0]
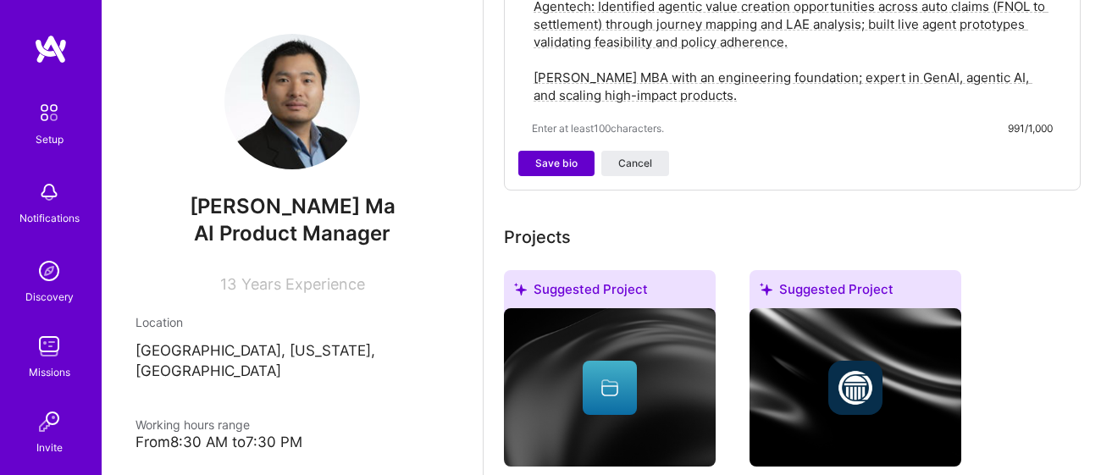
click at [559, 156] on span "Save bio" at bounding box center [556, 163] width 42 height 15
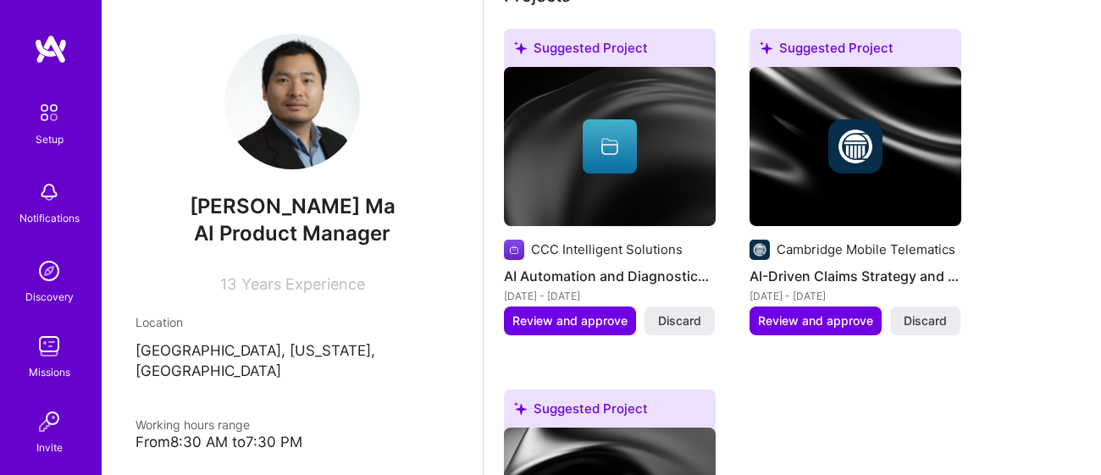
scroll to position [889, 0]
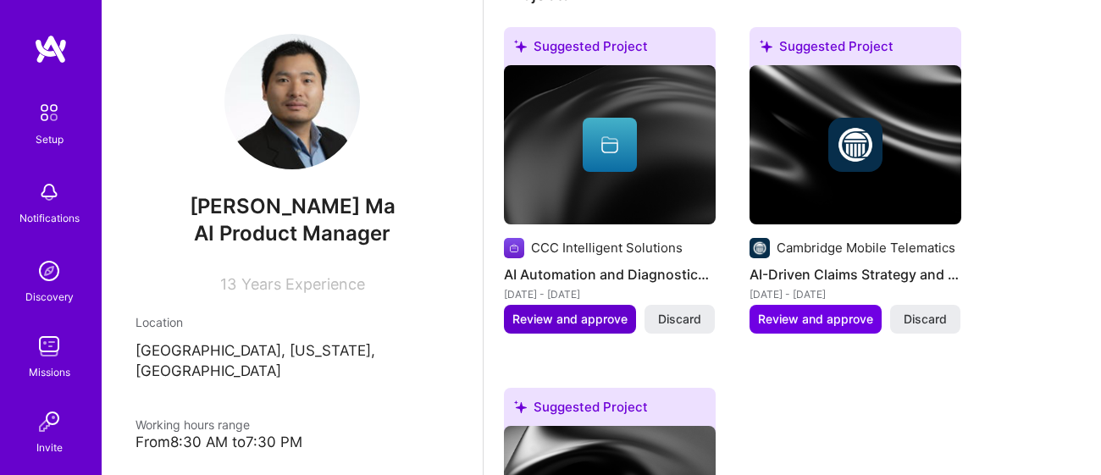
click at [569, 311] on span "Review and approve" at bounding box center [569, 319] width 115 height 17
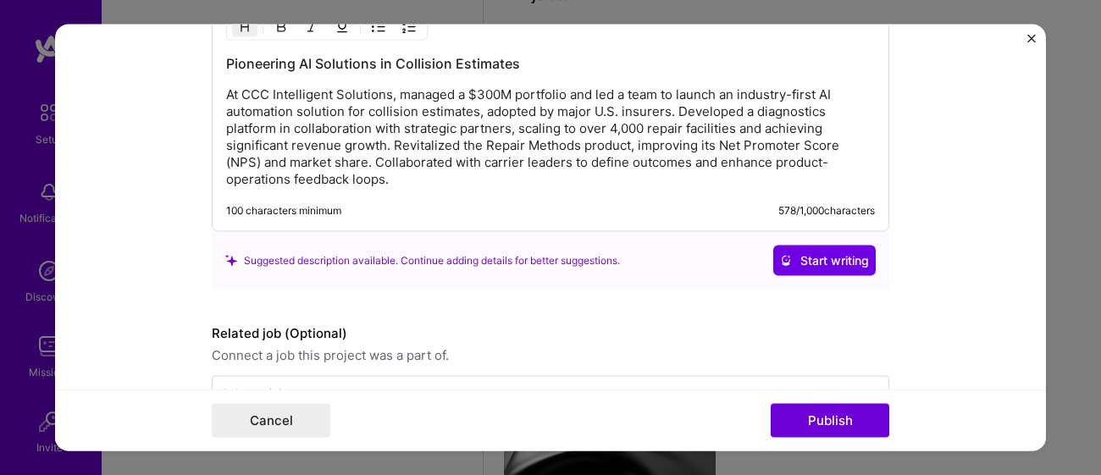
scroll to position [1523, 0]
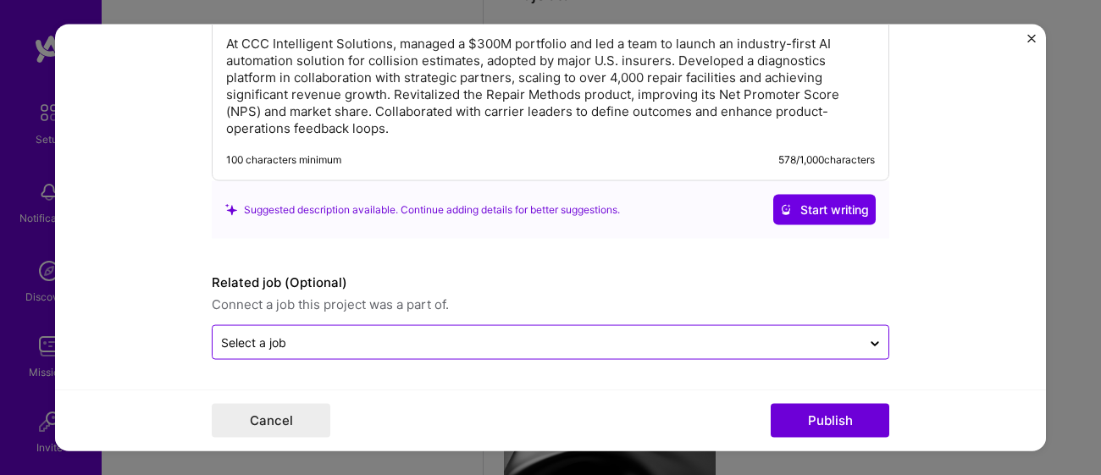
click at [337, 340] on input "text" at bounding box center [537, 343] width 632 height 18
click at [134, 345] on form "Editing suggested project This project is suggested based on your LinkedIn, res…" at bounding box center [550, 238] width 991 height 428
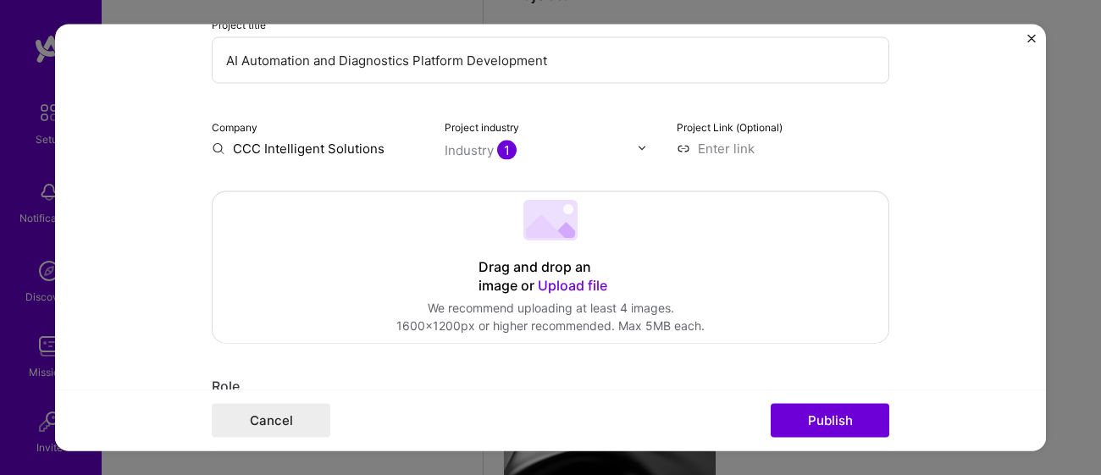
scroll to position [217, 0]
click at [507, 147] on span "1" at bounding box center [506, 147] width 19 height 19
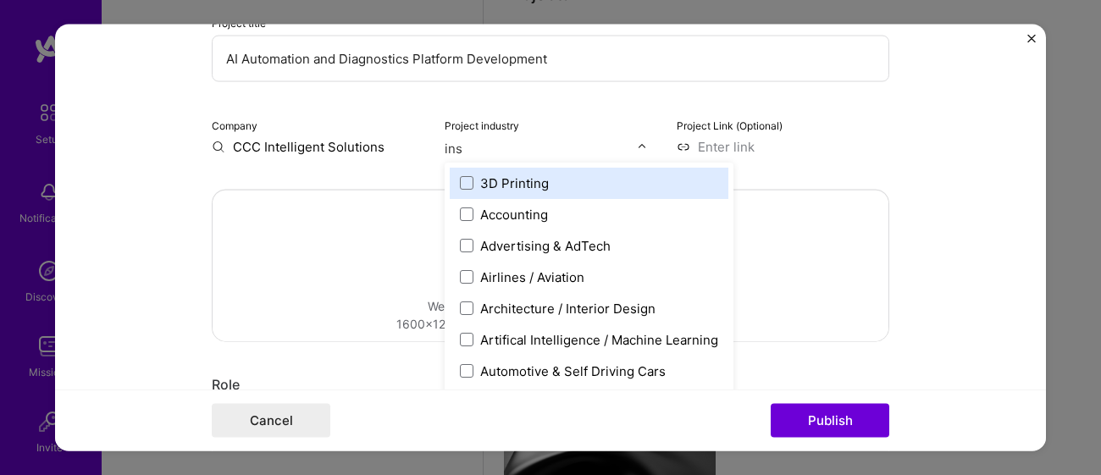
type input "insu"
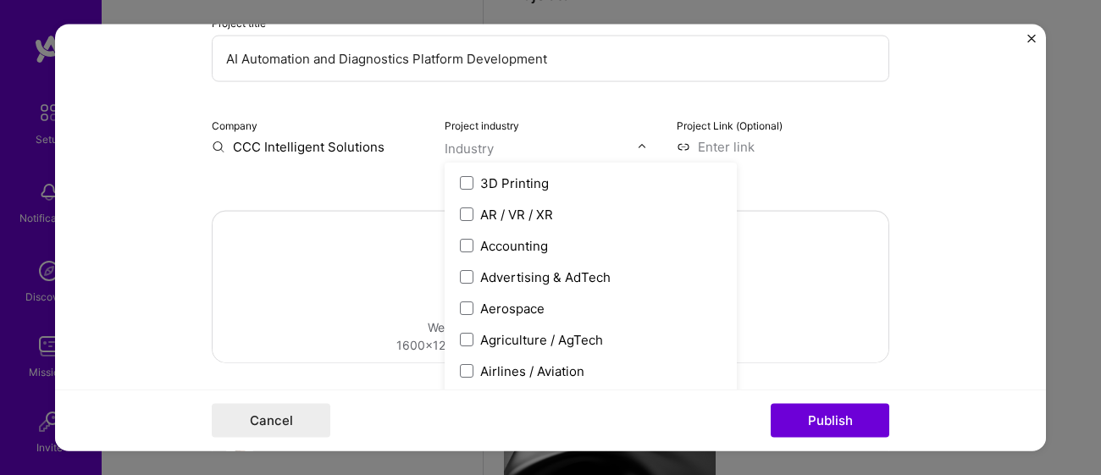
click at [149, 213] on form "Editing suggested project This project is suggested based on your LinkedIn, res…" at bounding box center [550, 238] width 991 height 428
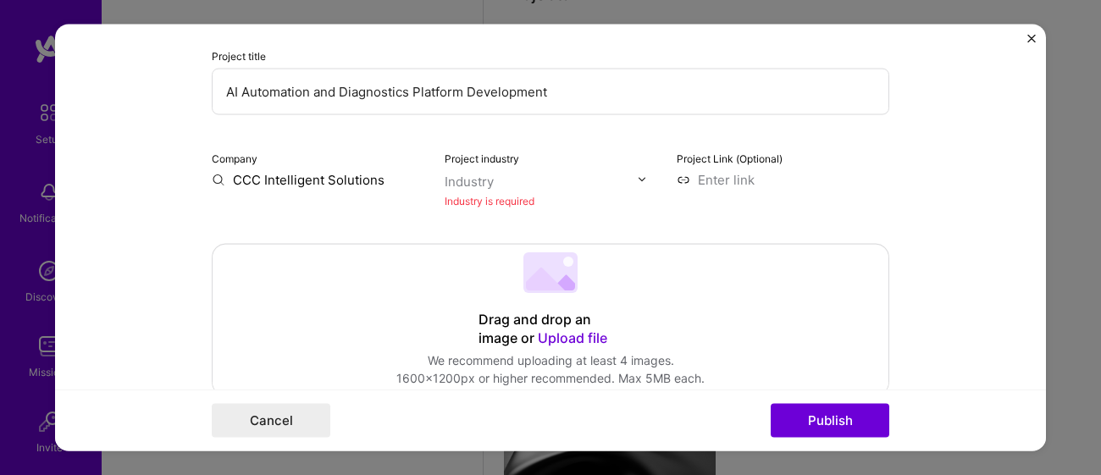
scroll to position [180, 0]
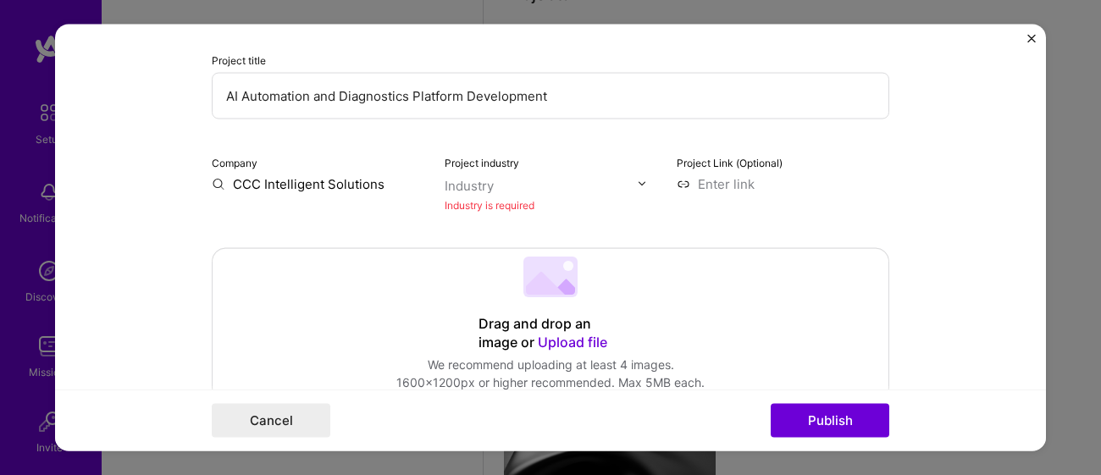
click at [513, 189] on input "text" at bounding box center [541, 185] width 193 height 18
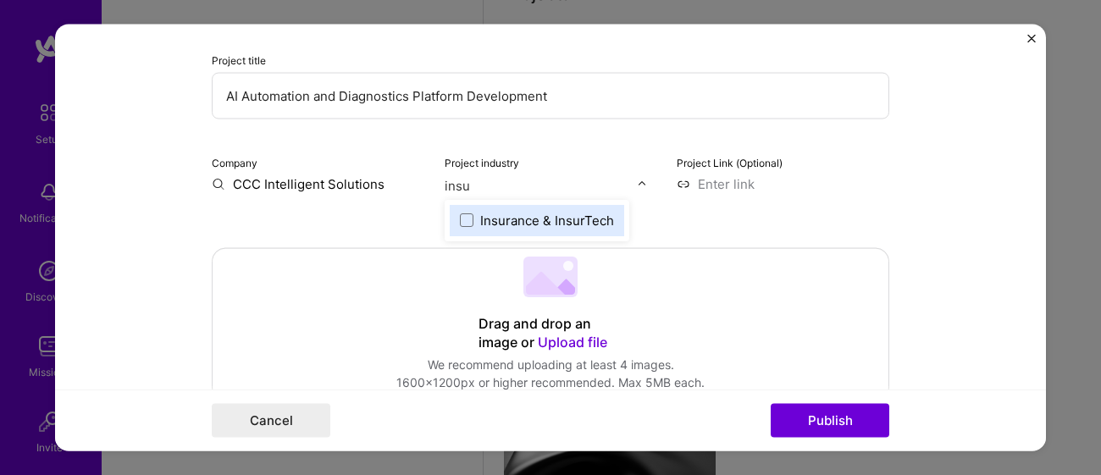
type input "insur"
click at [465, 224] on span at bounding box center [467, 220] width 14 height 14
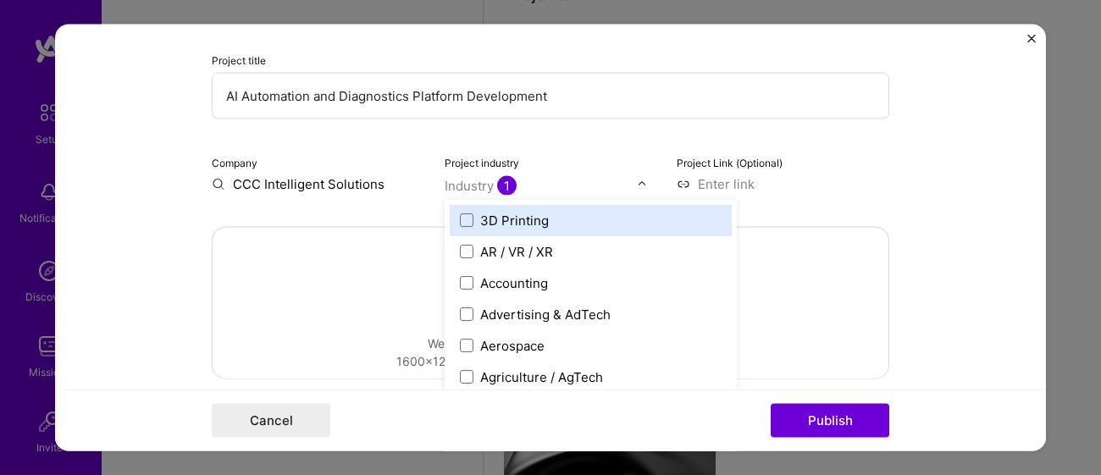
click at [888, 228] on div "Drag and drop an image or Upload file Upload file We recommend uploading at lea…" at bounding box center [551, 302] width 678 height 152
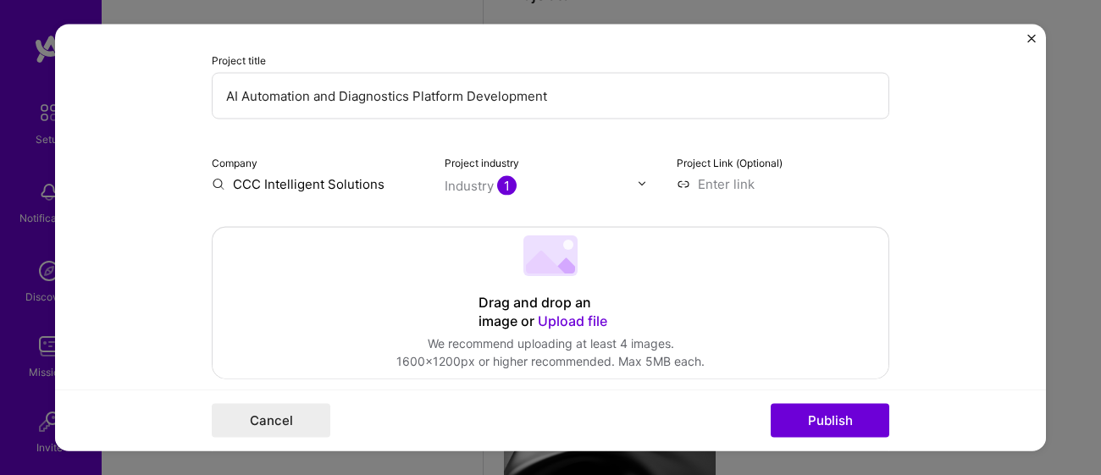
click at [639, 185] on img at bounding box center [642, 184] width 10 height 10
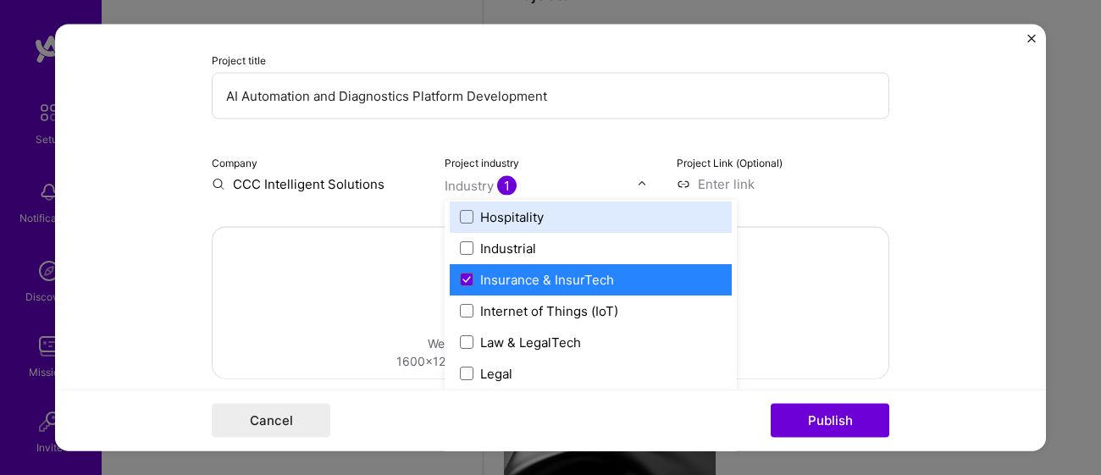
scroll to position [2227, 0]
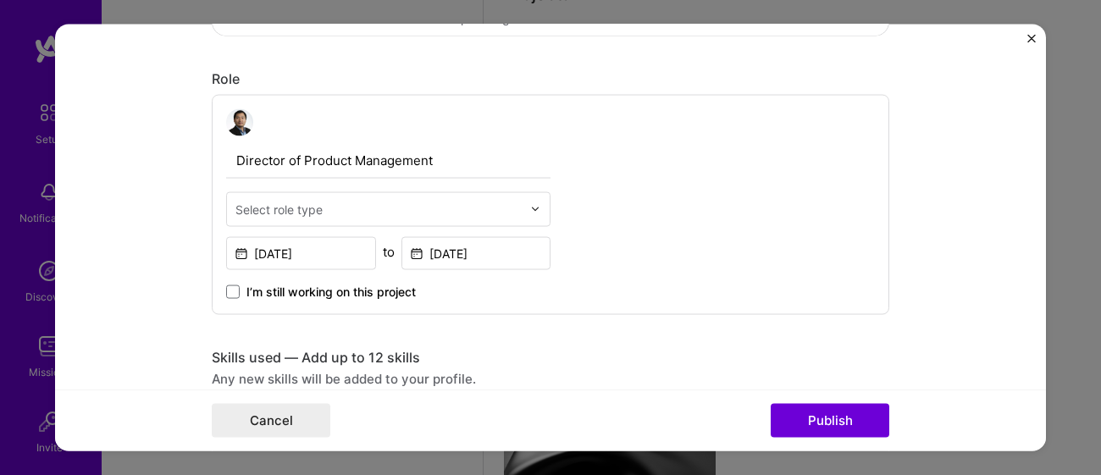
scroll to position [527, 0]
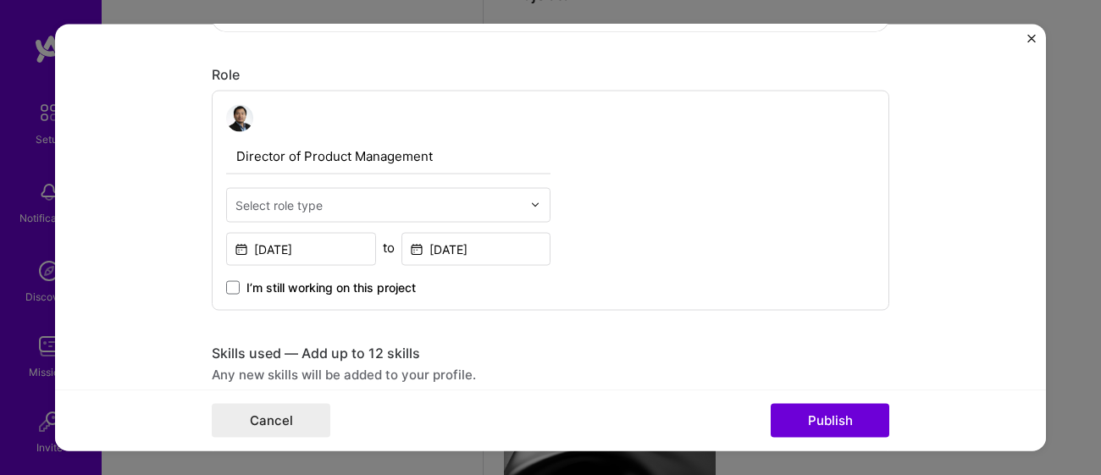
click at [399, 205] on input "text" at bounding box center [378, 205] width 286 height 18
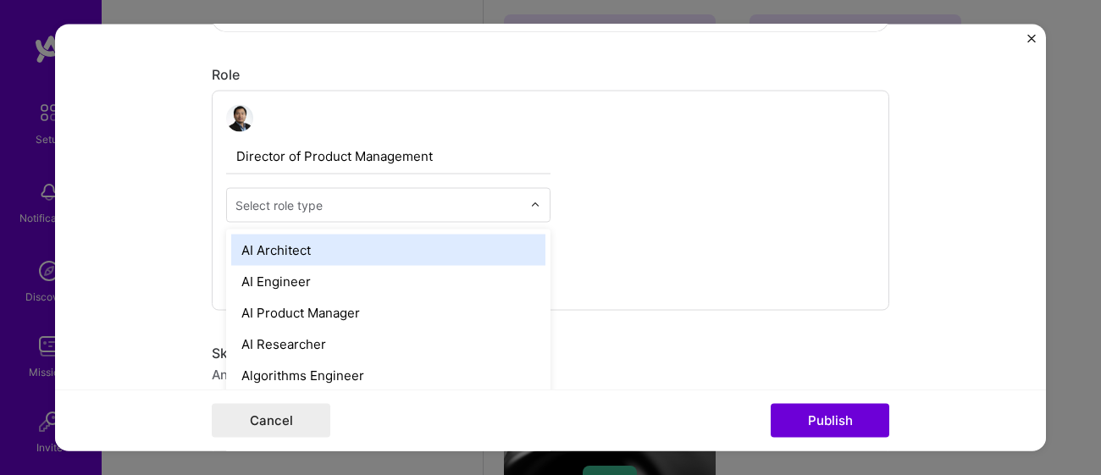
scroll to position [905, 0]
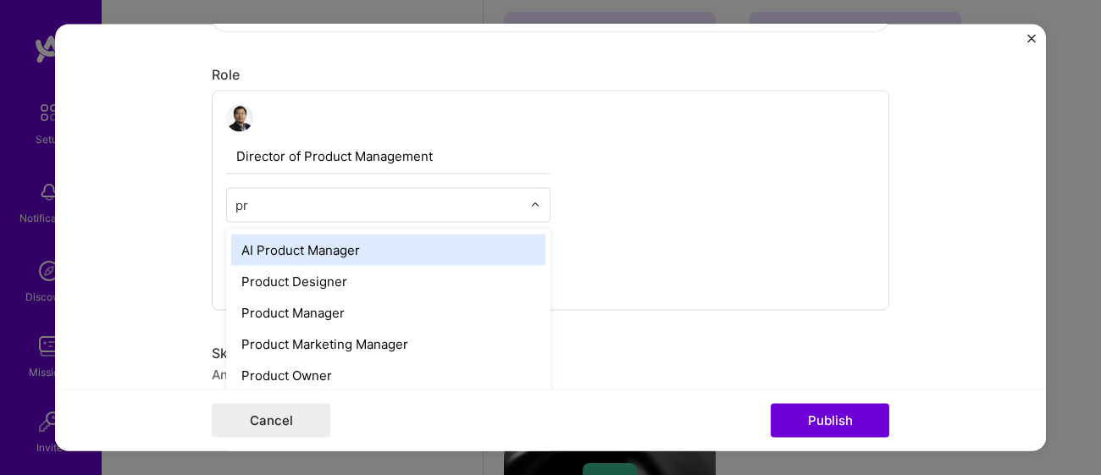
type input "pro"
click at [358, 248] on div "AI Product Manager" at bounding box center [388, 249] width 314 height 31
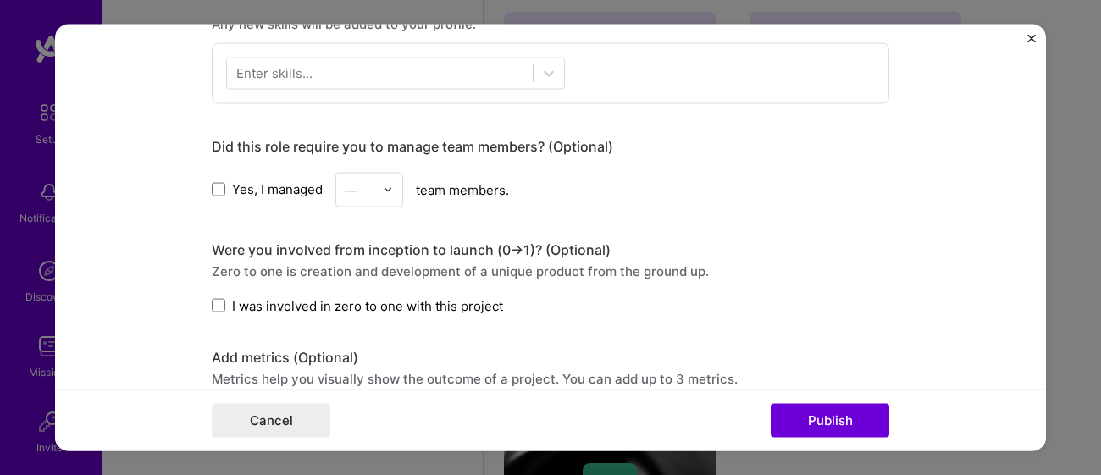
scroll to position [878, 0]
click at [230, 193] on label "Yes, I managed" at bounding box center [267, 189] width 111 height 18
click at [0, 0] on input "Yes, I managed" at bounding box center [0, 0] width 0 height 0
click at [362, 191] on input "text" at bounding box center [360, 189] width 30 height 18
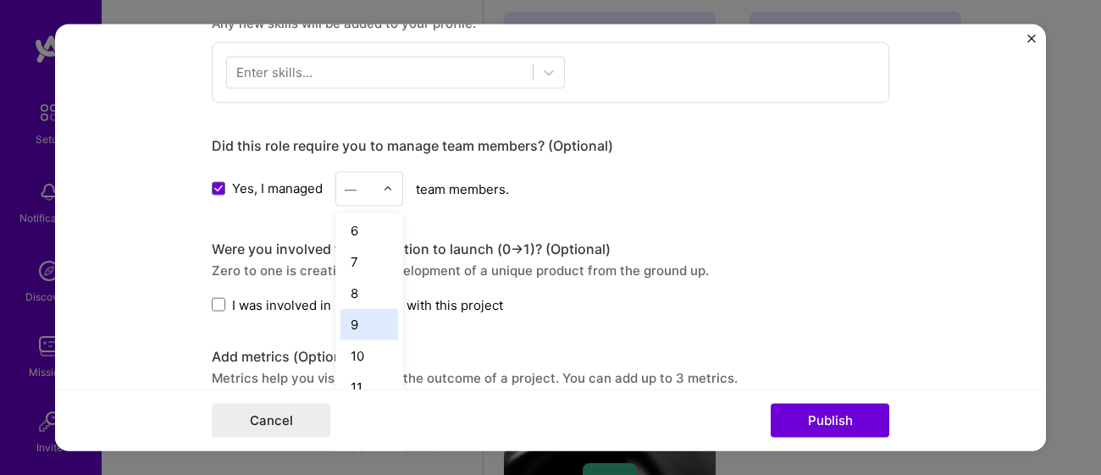
scroll to position [162, 0]
click at [362, 351] on div "10" at bounding box center [369, 353] width 58 height 31
click at [89, 252] on form "Editing suggested project This project is suggested based on your LinkedIn, res…" at bounding box center [550, 238] width 991 height 428
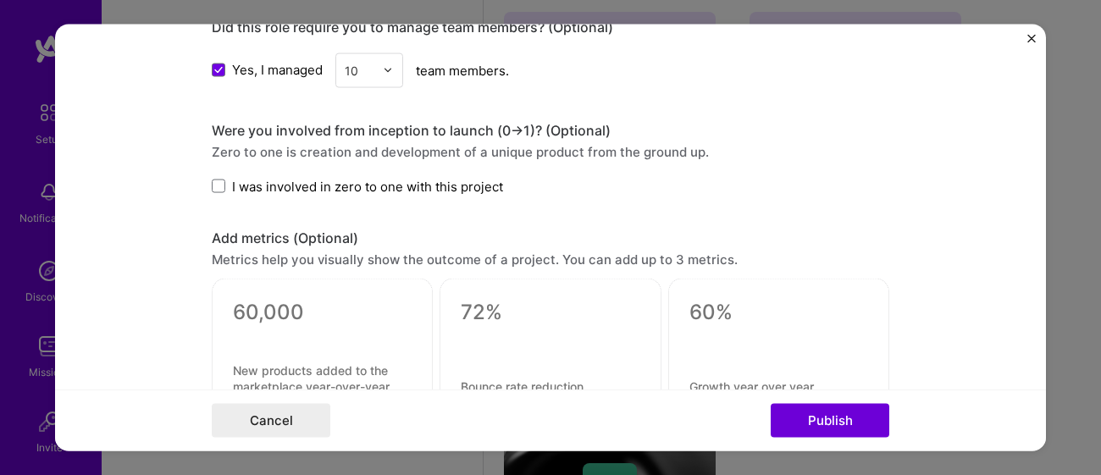
scroll to position [997, 0]
click at [216, 187] on span at bounding box center [219, 187] width 14 height 14
click at [0, 0] on input "I was involved in zero to one with this project" at bounding box center [0, 0] width 0 height 0
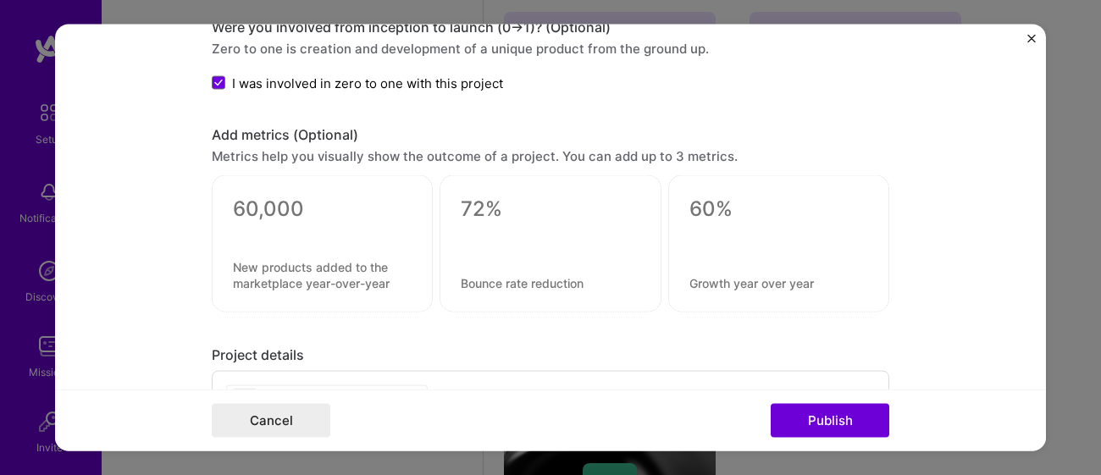
scroll to position [1097, 0]
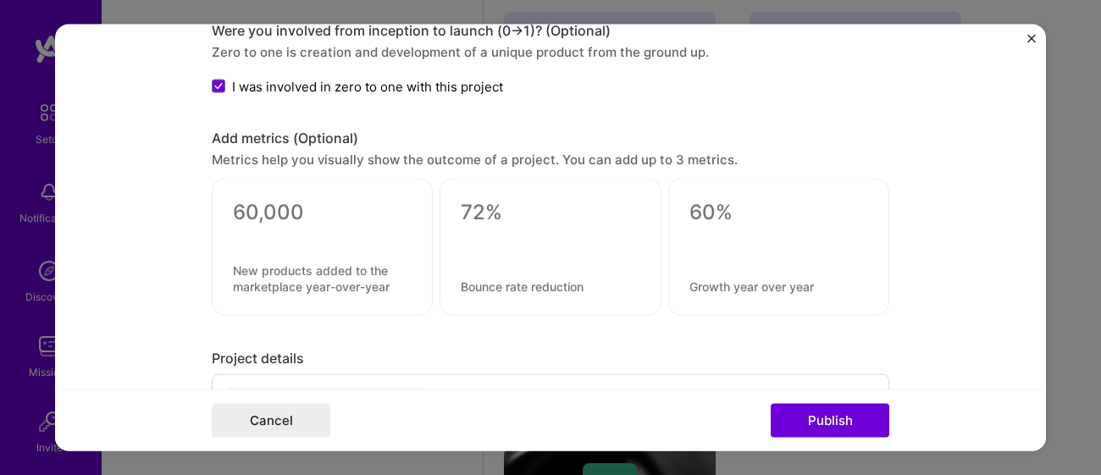
click at [351, 220] on textarea at bounding box center [322, 212] width 179 height 25
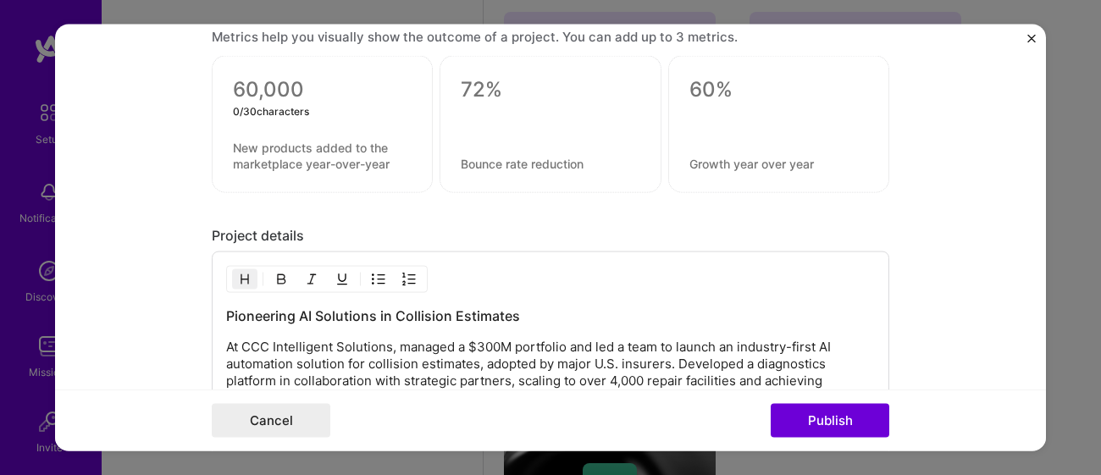
scroll to position [1217, 0]
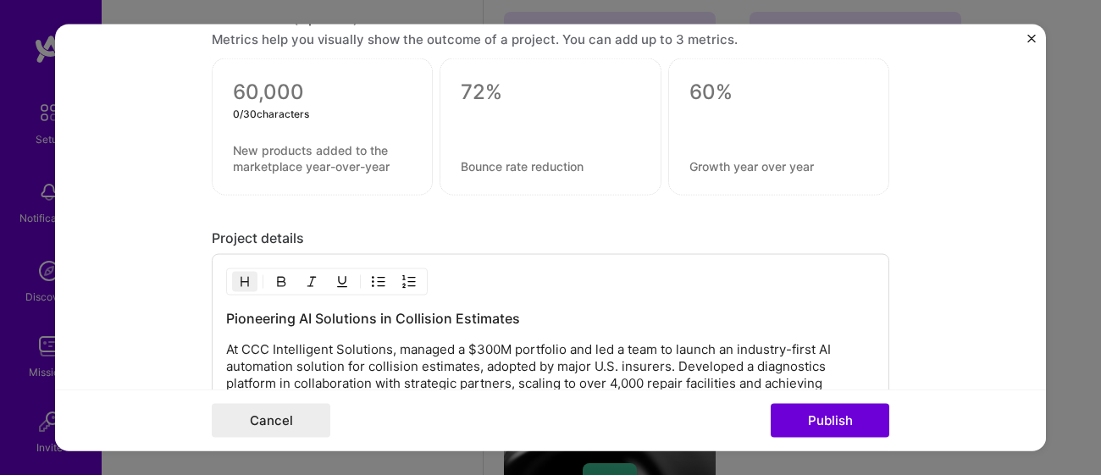
click at [752, 95] on textarea at bounding box center [778, 92] width 179 height 25
type textarea "0"
type textarea "600%"
click at [749, 171] on div "600% 4 / 30 characters" at bounding box center [778, 126] width 221 height 137
click at [553, 113] on div at bounding box center [550, 122] width 179 height 18
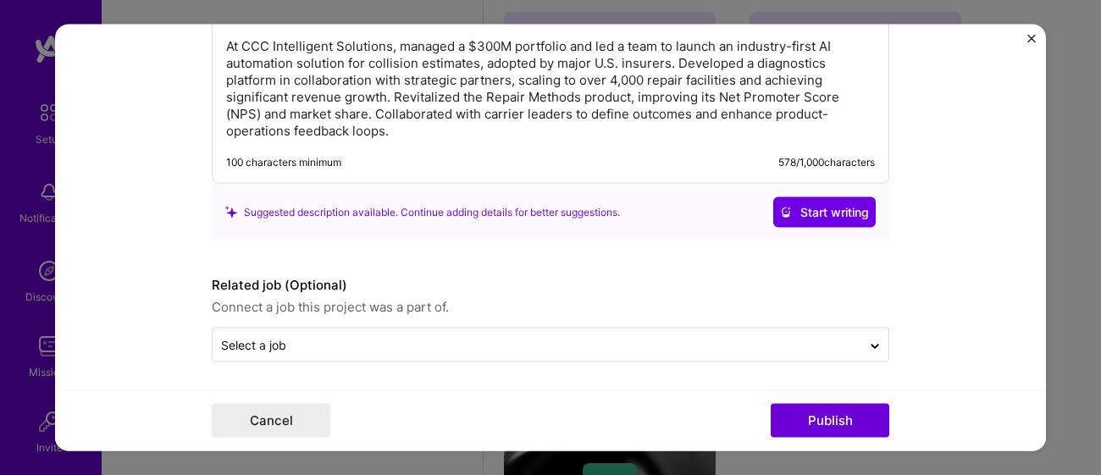
scroll to position [1523, 0]
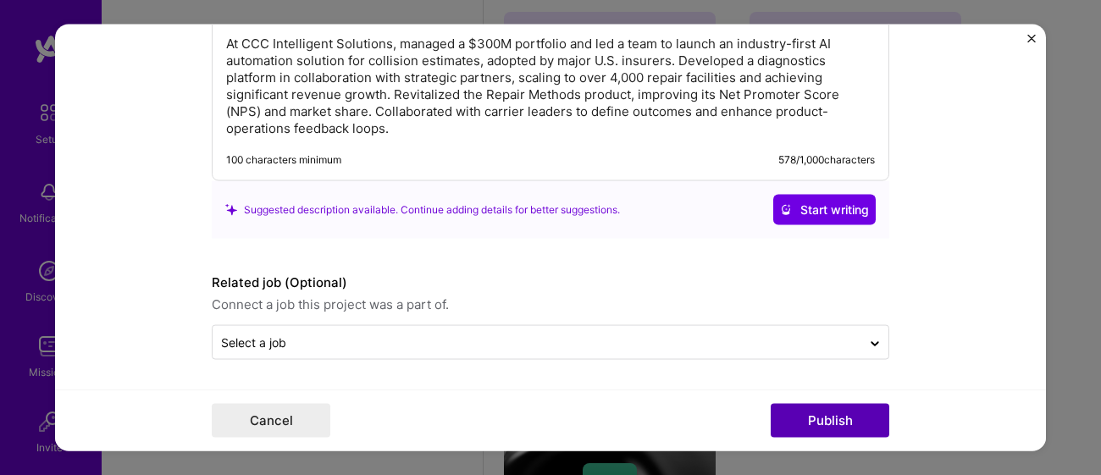
click at [841, 419] on button "Publish" at bounding box center [830, 421] width 119 height 34
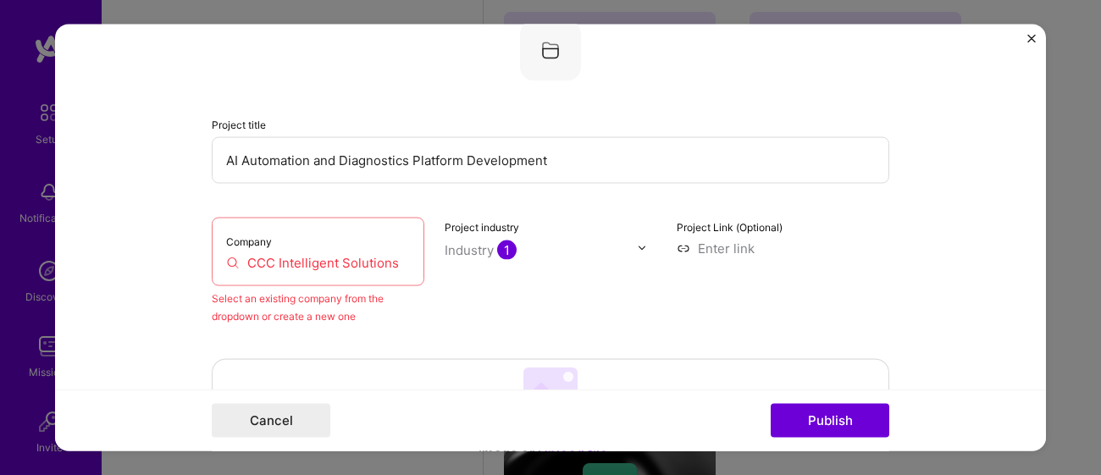
scroll to position [111, 0]
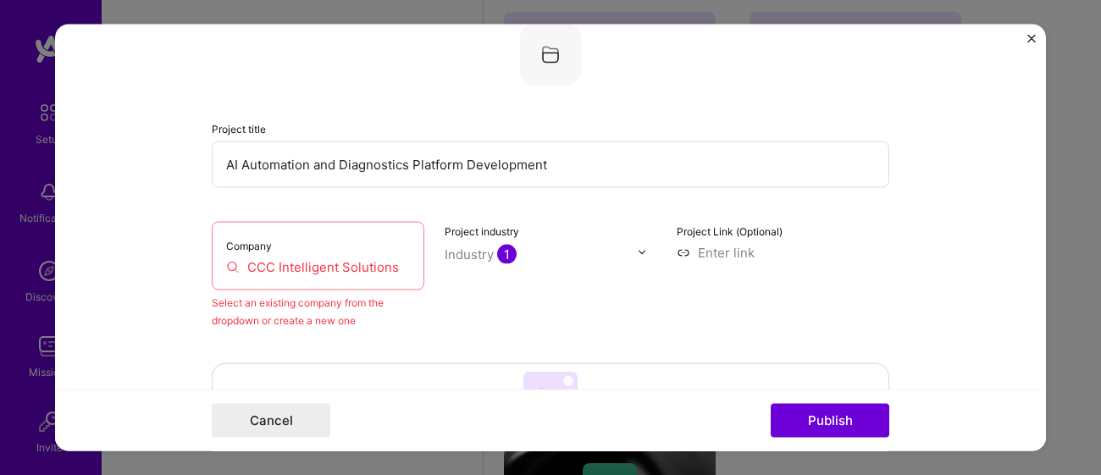
click at [1031, 42] on button "Close" at bounding box center [1031, 43] width 8 height 18
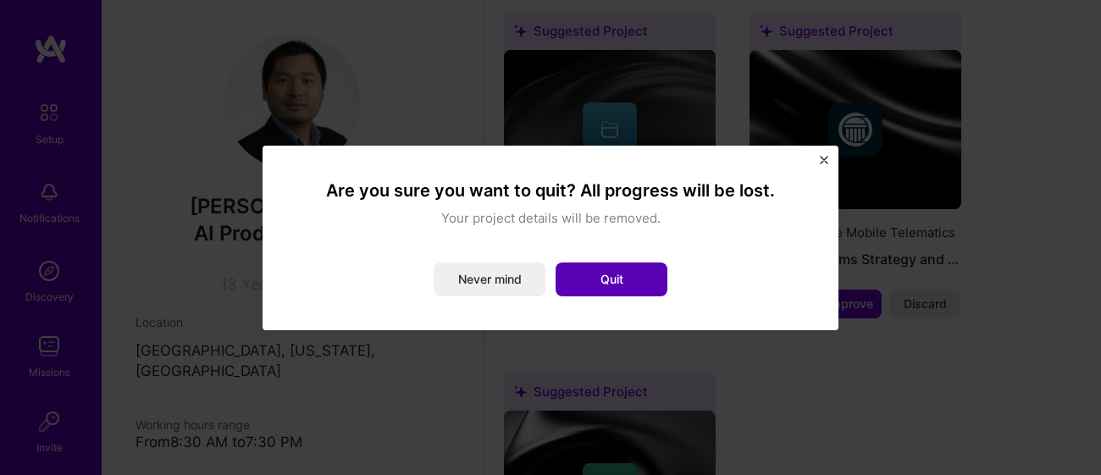
click at [591, 286] on button "Quit" at bounding box center [612, 280] width 112 height 34
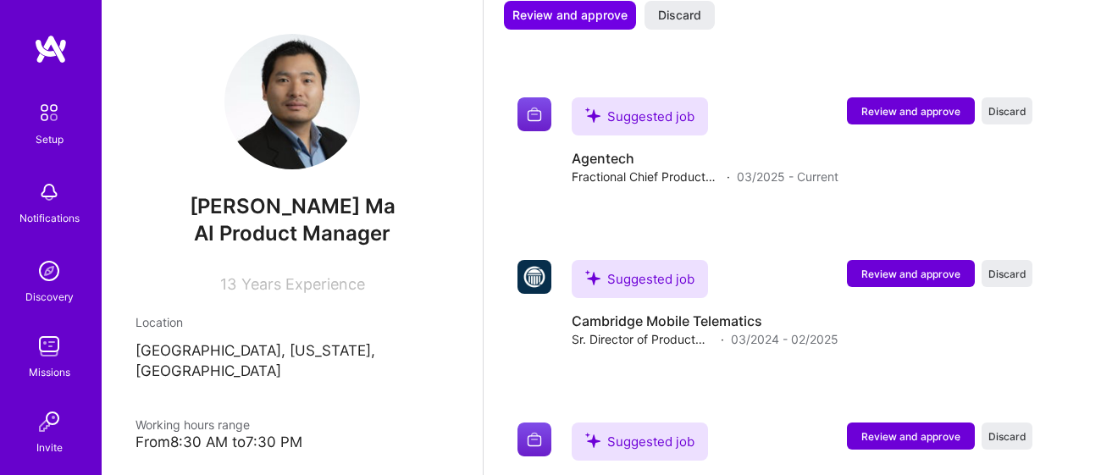
scroll to position [1558, 0]
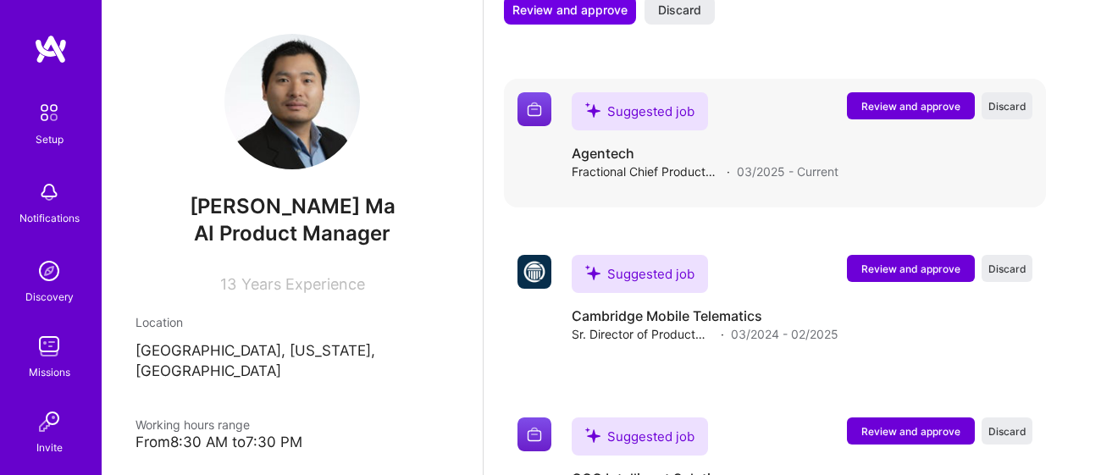
click at [924, 107] on span "Review and approve" at bounding box center [910, 106] width 99 height 14
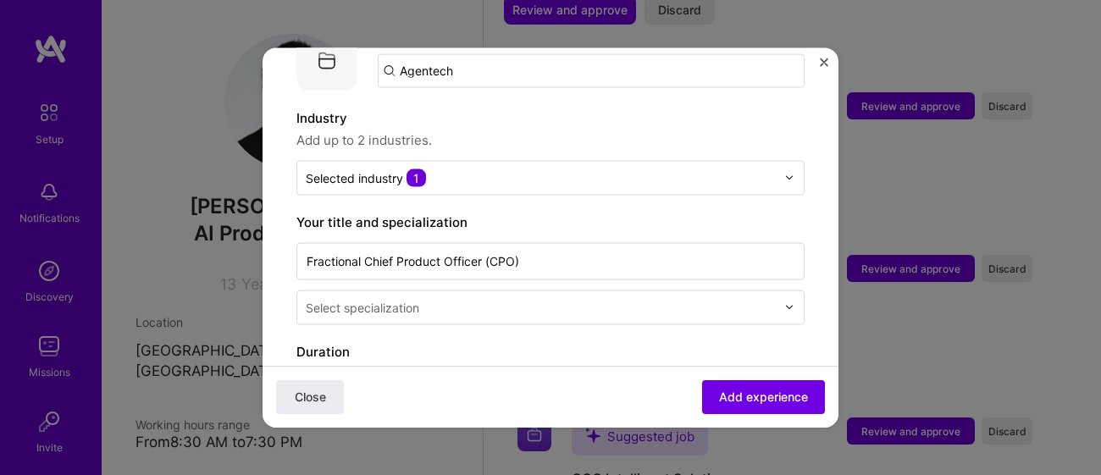
scroll to position [216, 0]
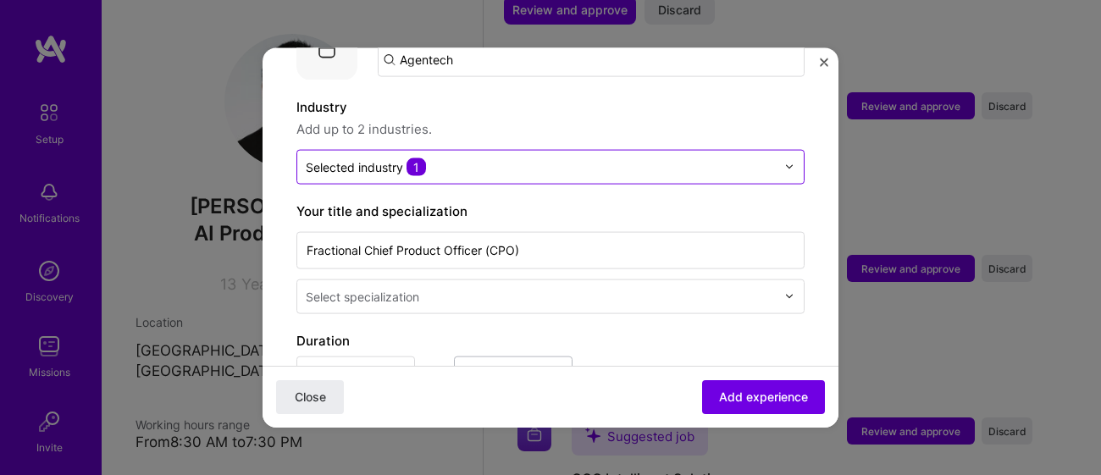
click at [788, 162] on img at bounding box center [789, 167] width 10 height 10
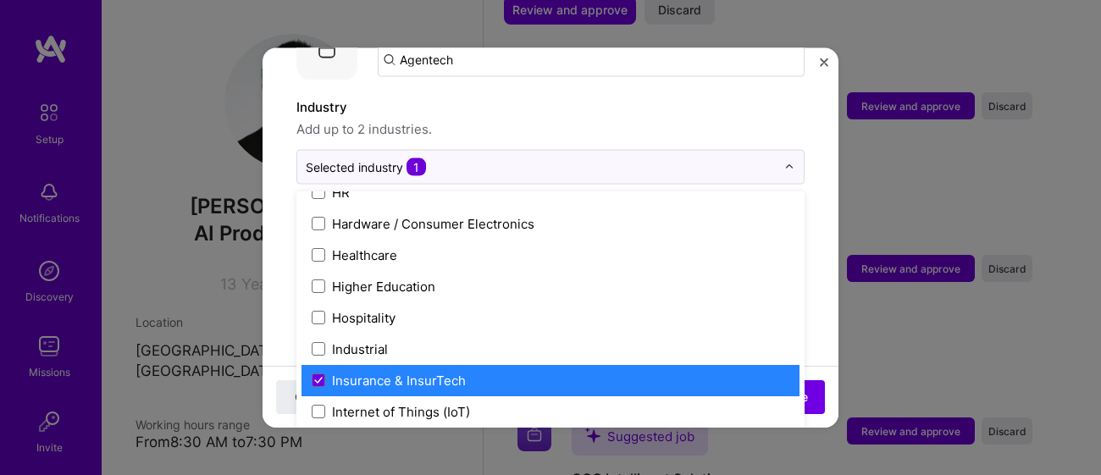
scroll to position [2122, 0]
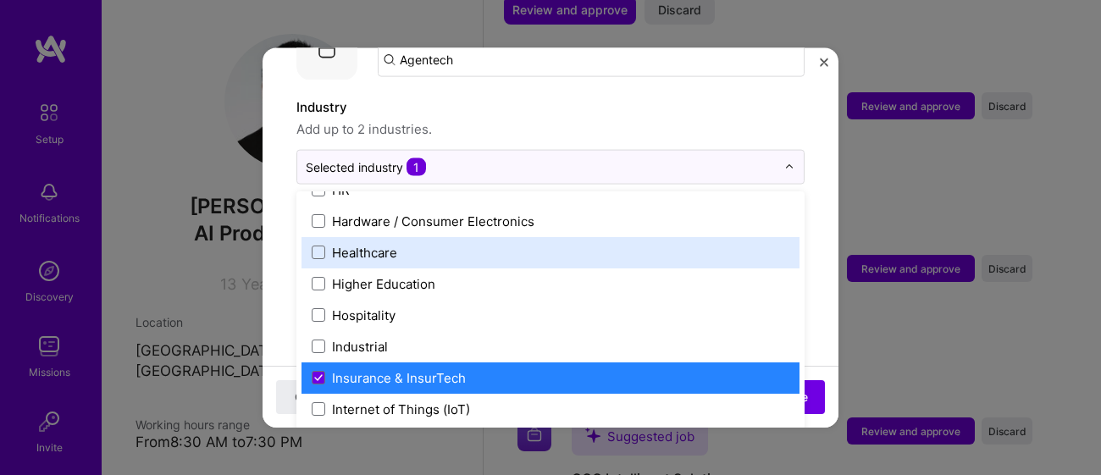
click at [711, 97] on label "Industry" at bounding box center [550, 107] width 508 height 20
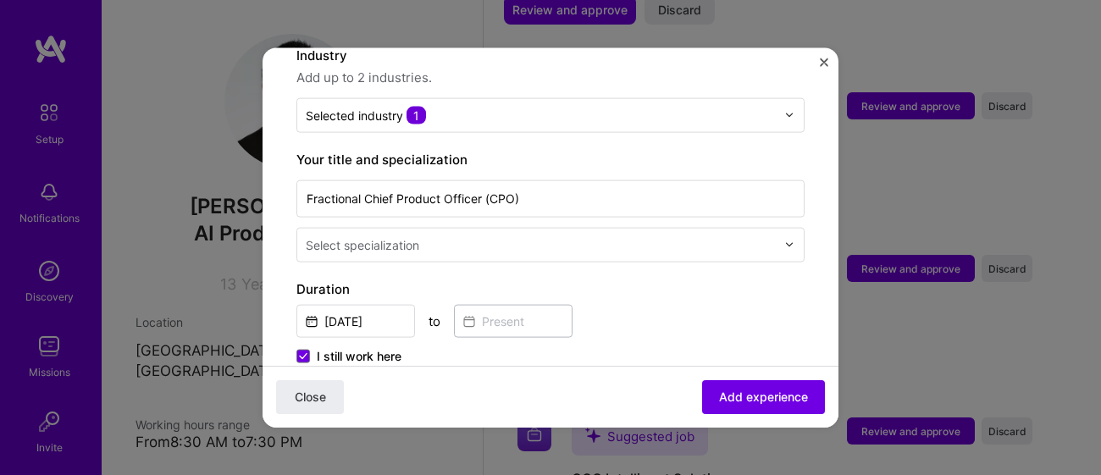
scroll to position [274, 0]
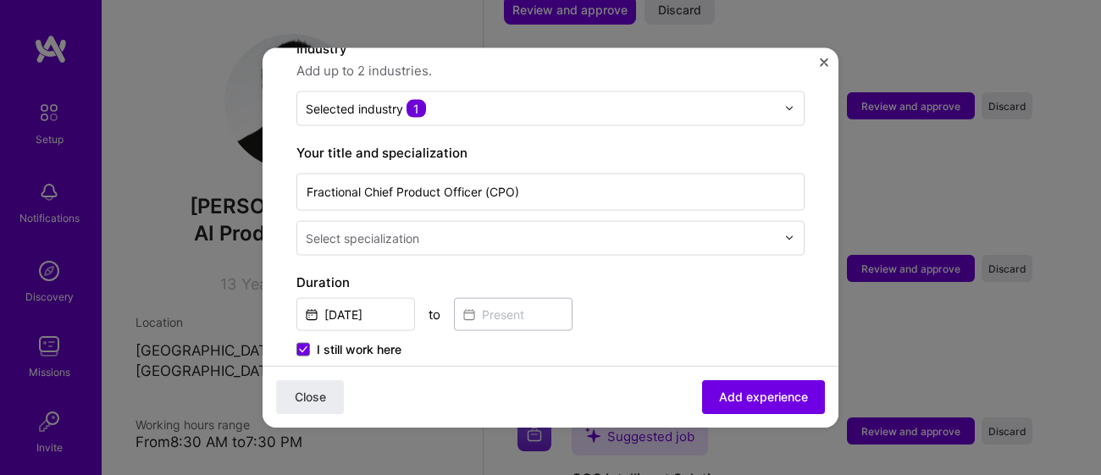
click at [661, 229] on input "text" at bounding box center [542, 238] width 473 height 18
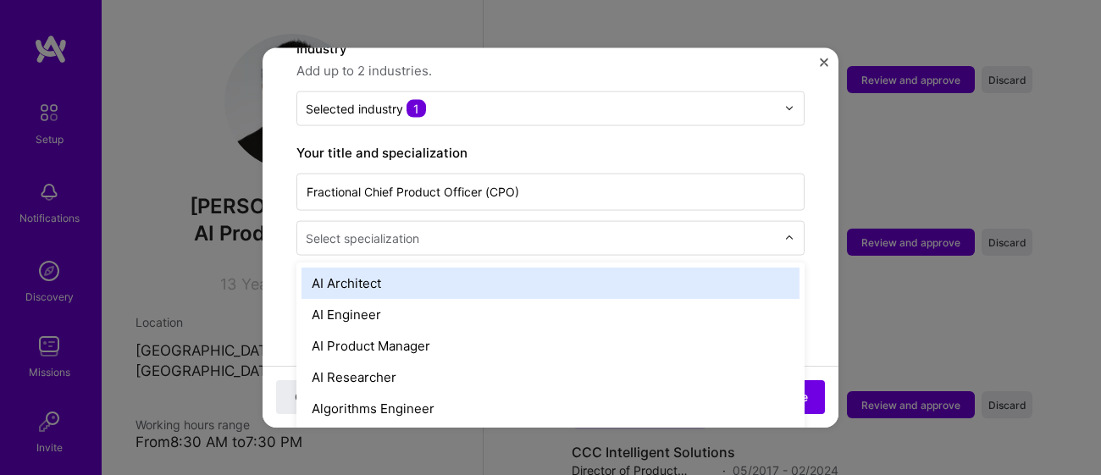
scroll to position [1587, 0]
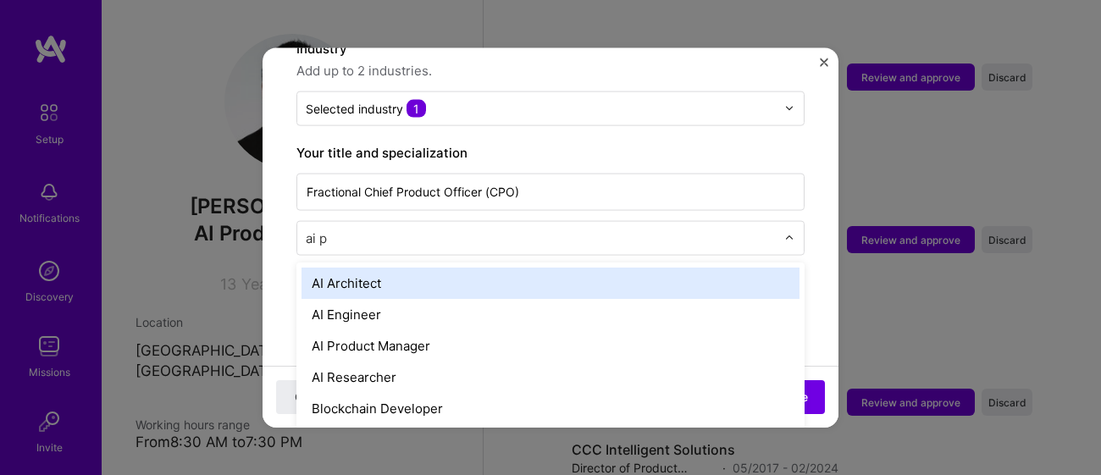
type input "ai pr"
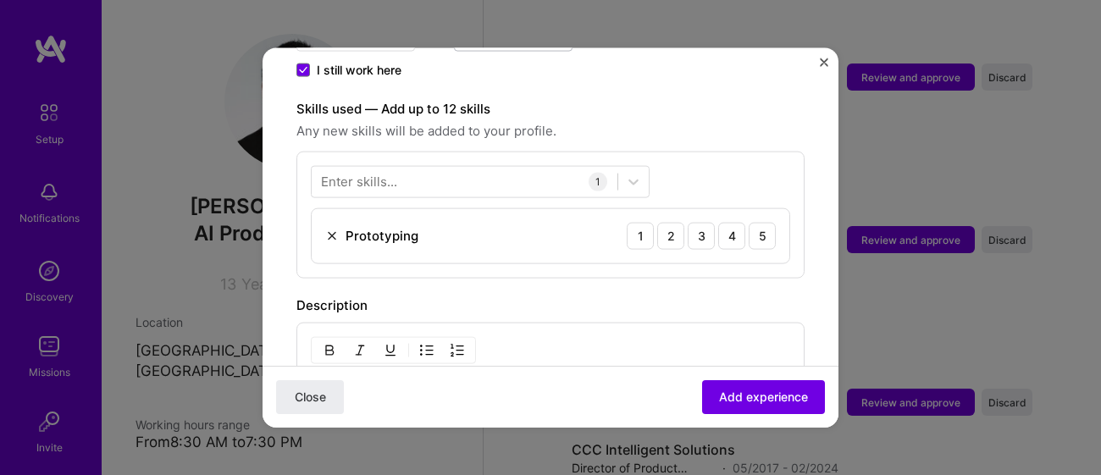
scroll to position [551, 0]
click at [628, 175] on icon at bounding box center [633, 183] width 17 height 17
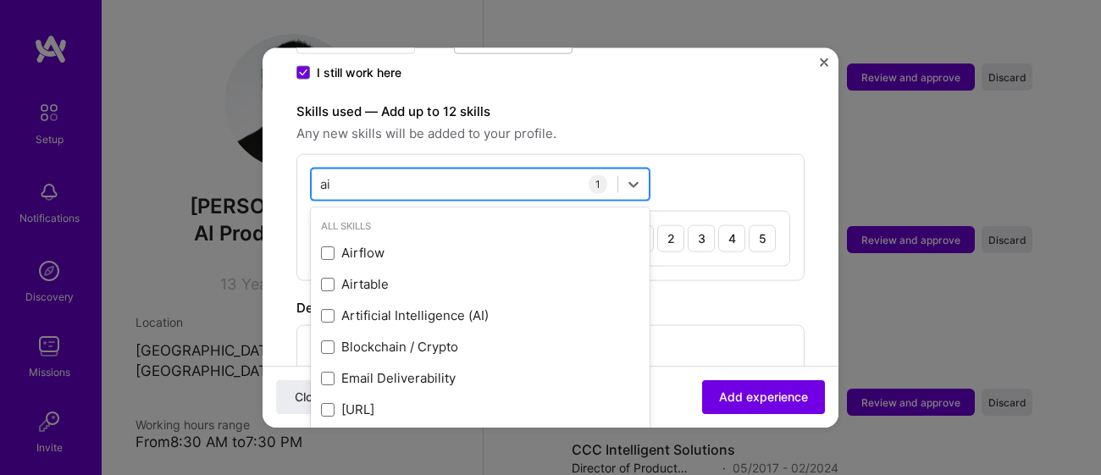
type input "a"
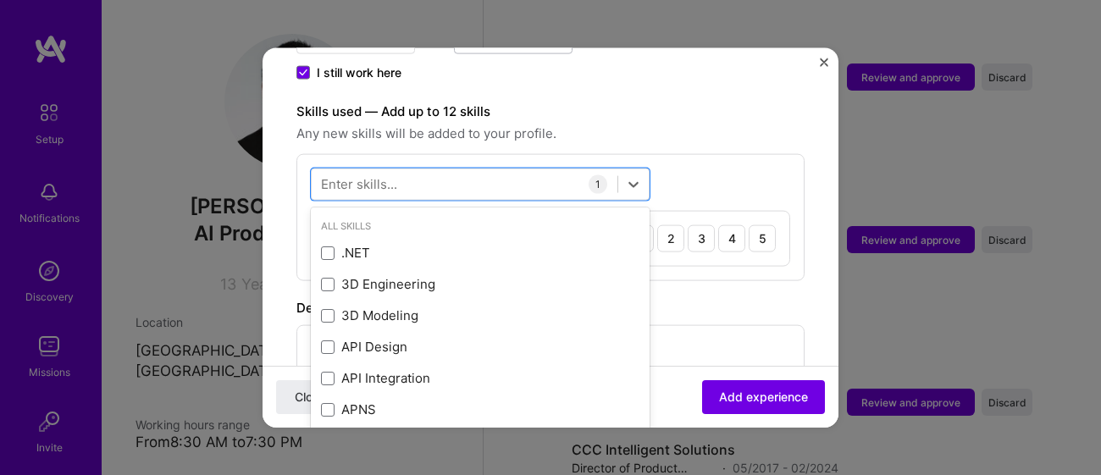
click at [704, 153] on div "option Airflow focused, 0 of 2. 378 results available. Use Up and Down to choos…" at bounding box center [550, 216] width 508 height 127
